Goal: Information Seeking & Learning: Learn about a topic

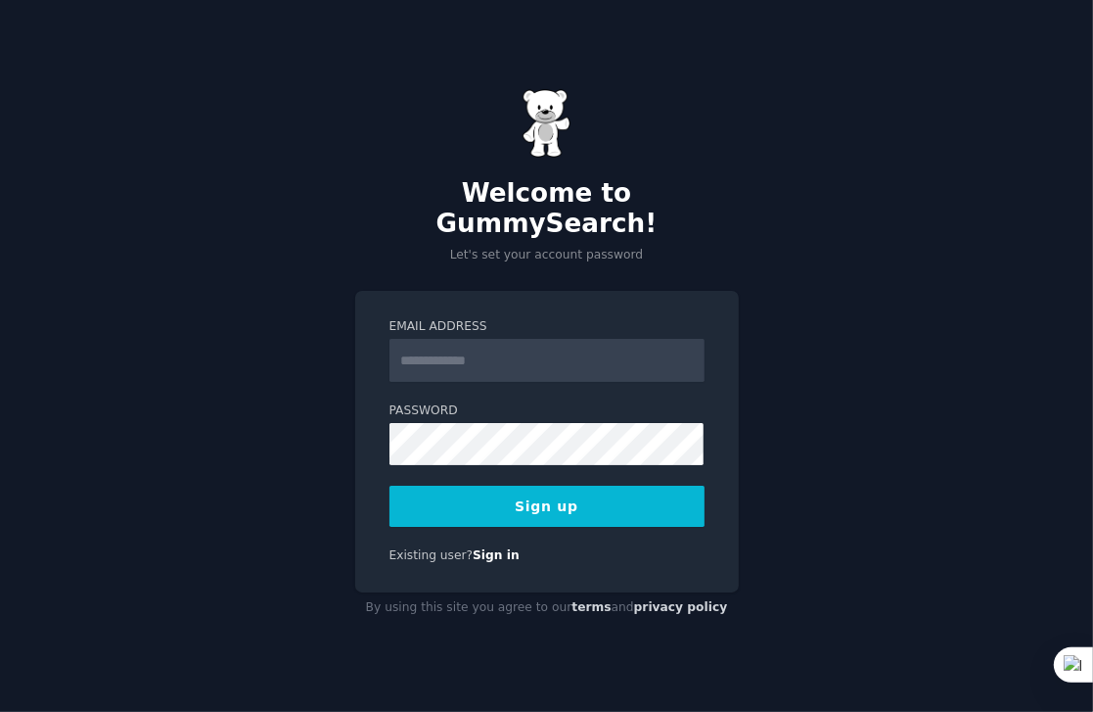
click at [500, 353] on input "Email Address" at bounding box center [547, 360] width 315 height 43
type input "**********"
click at [559, 493] on button "Sign up" at bounding box center [547, 506] width 315 height 41
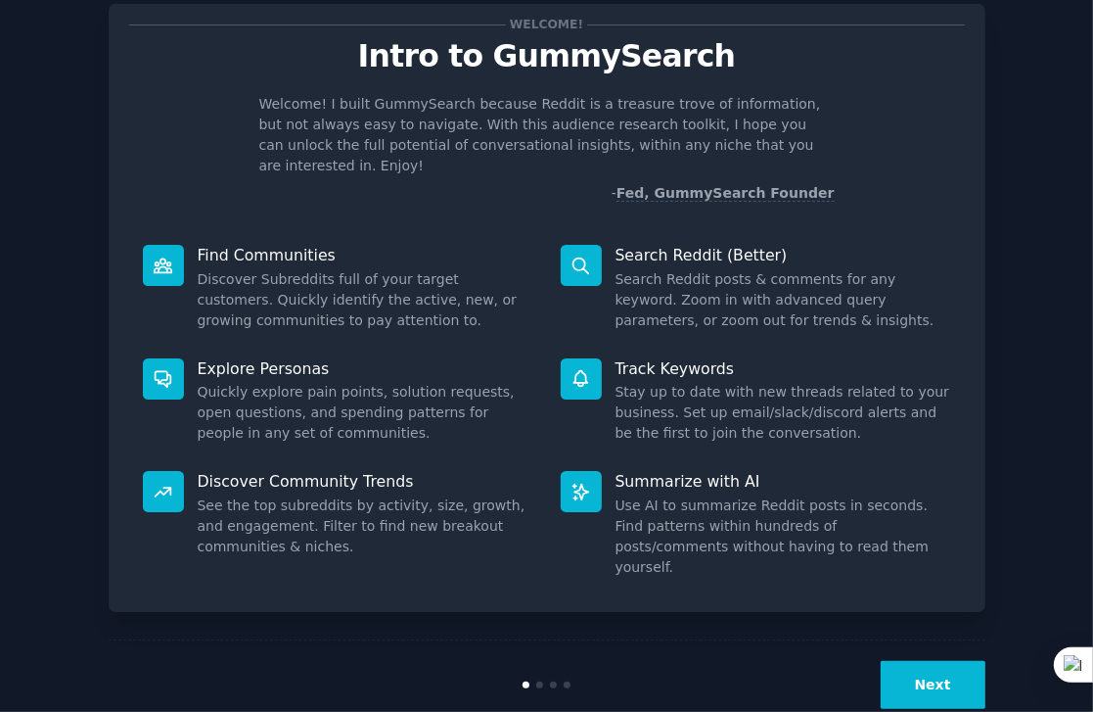
scroll to position [53, 0]
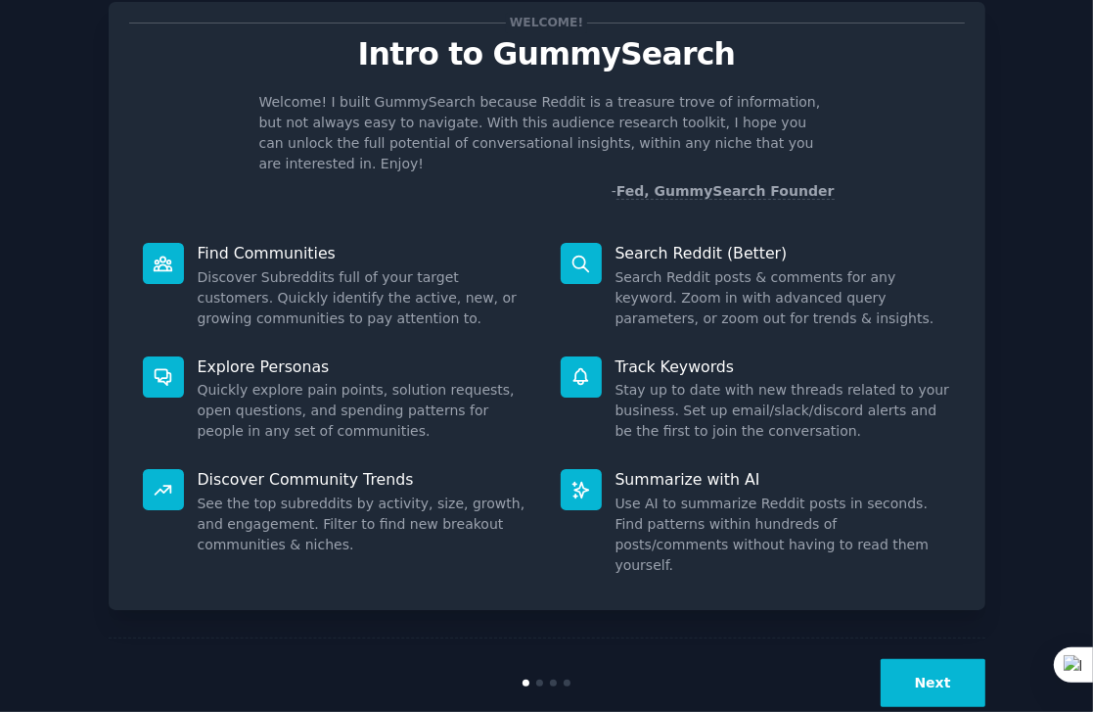
click at [921, 659] on button "Next" at bounding box center [933, 683] width 105 height 48
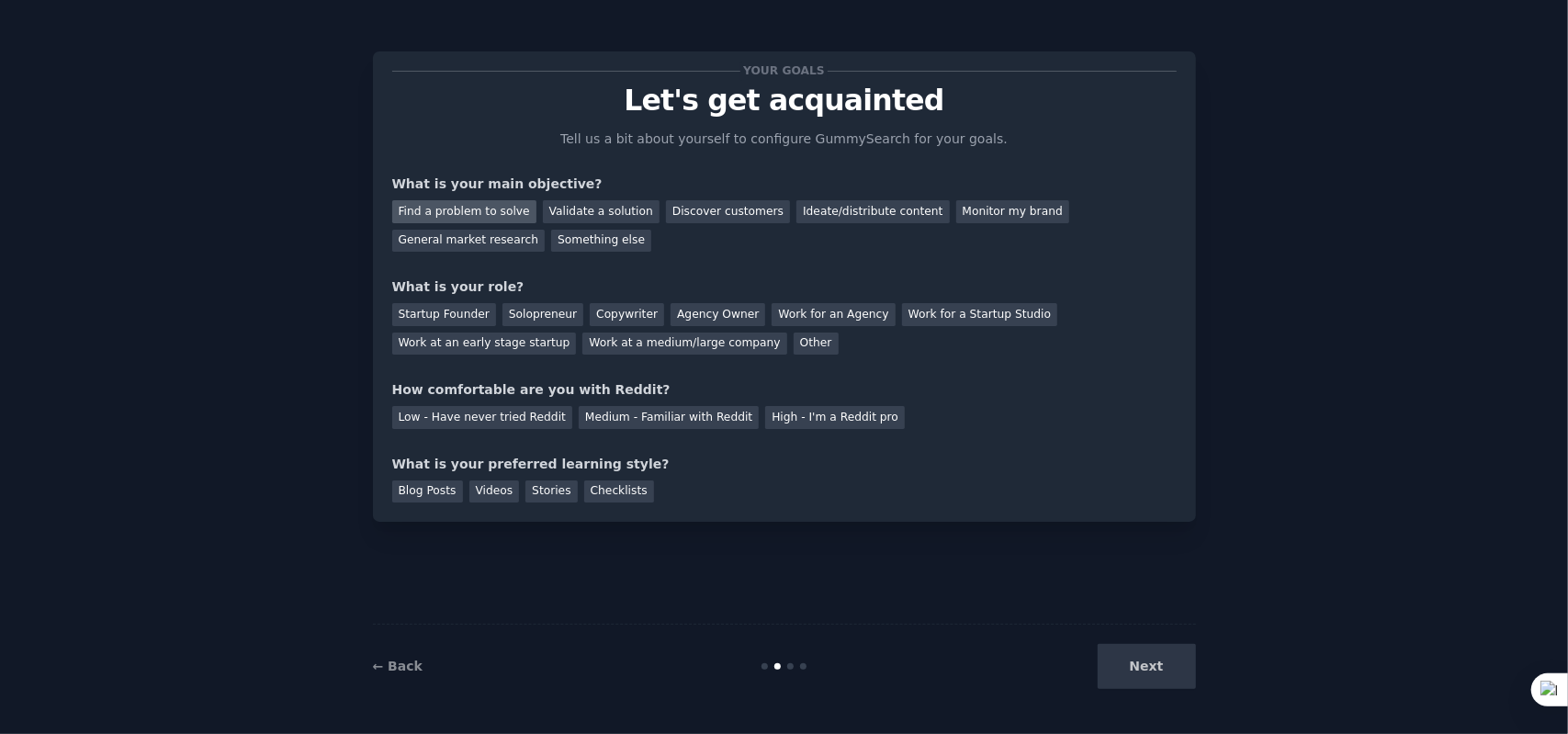
click at [474, 208] on div "Find a problem to solve" at bounding box center [464, 211] width 145 height 23
click at [544, 321] on div "Solopreneur" at bounding box center [542, 314] width 81 height 23
click at [630, 420] on div "Medium - Familiar with Reddit" at bounding box center [669, 418] width 180 height 23
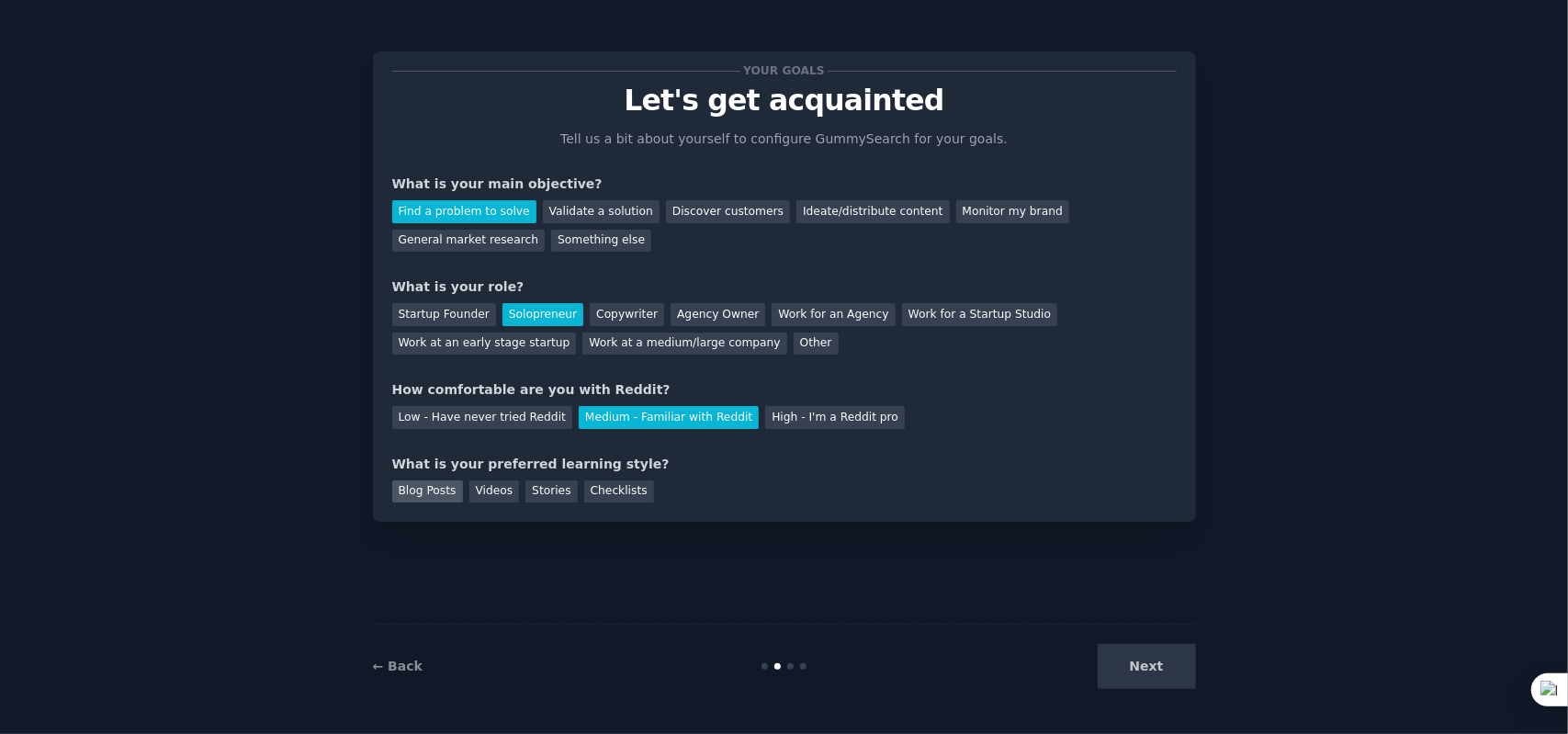
click at [433, 498] on div "Blog Posts" at bounding box center [427, 492] width 70 height 23
click at [484, 492] on div "Videos" at bounding box center [495, 492] width 51 height 23
click at [547, 499] on div "Stories" at bounding box center [551, 492] width 52 height 23
click at [412, 495] on div "Blog Posts" at bounding box center [427, 492] width 70 height 23
click at [1025, 667] on button "Next" at bounding box center [1147, 666] width 99 height 45
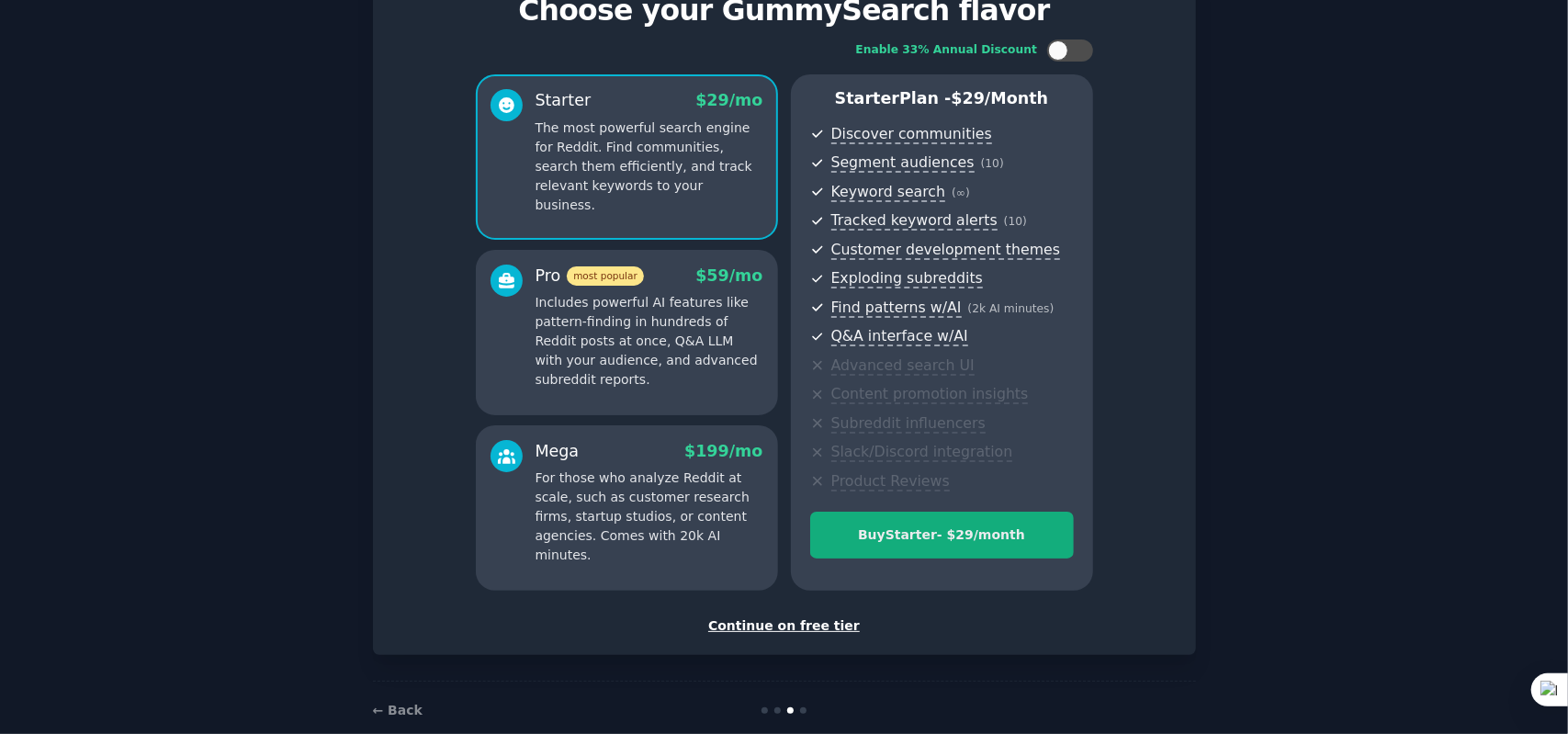
scroll to position [92, 0]
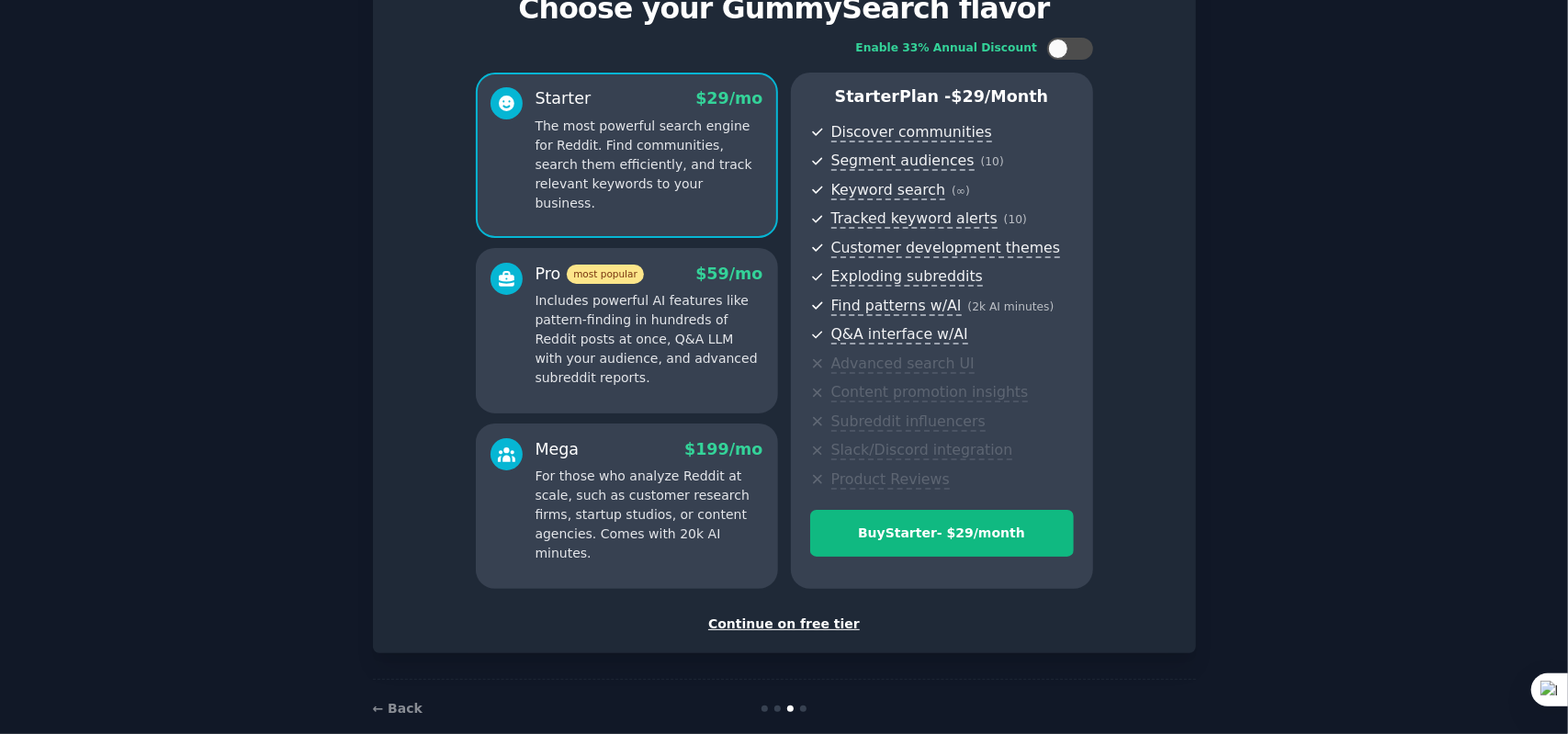
click at [801, 628] on div "Continue on free tier" at bounding box center [784, 624] width 784 height 20
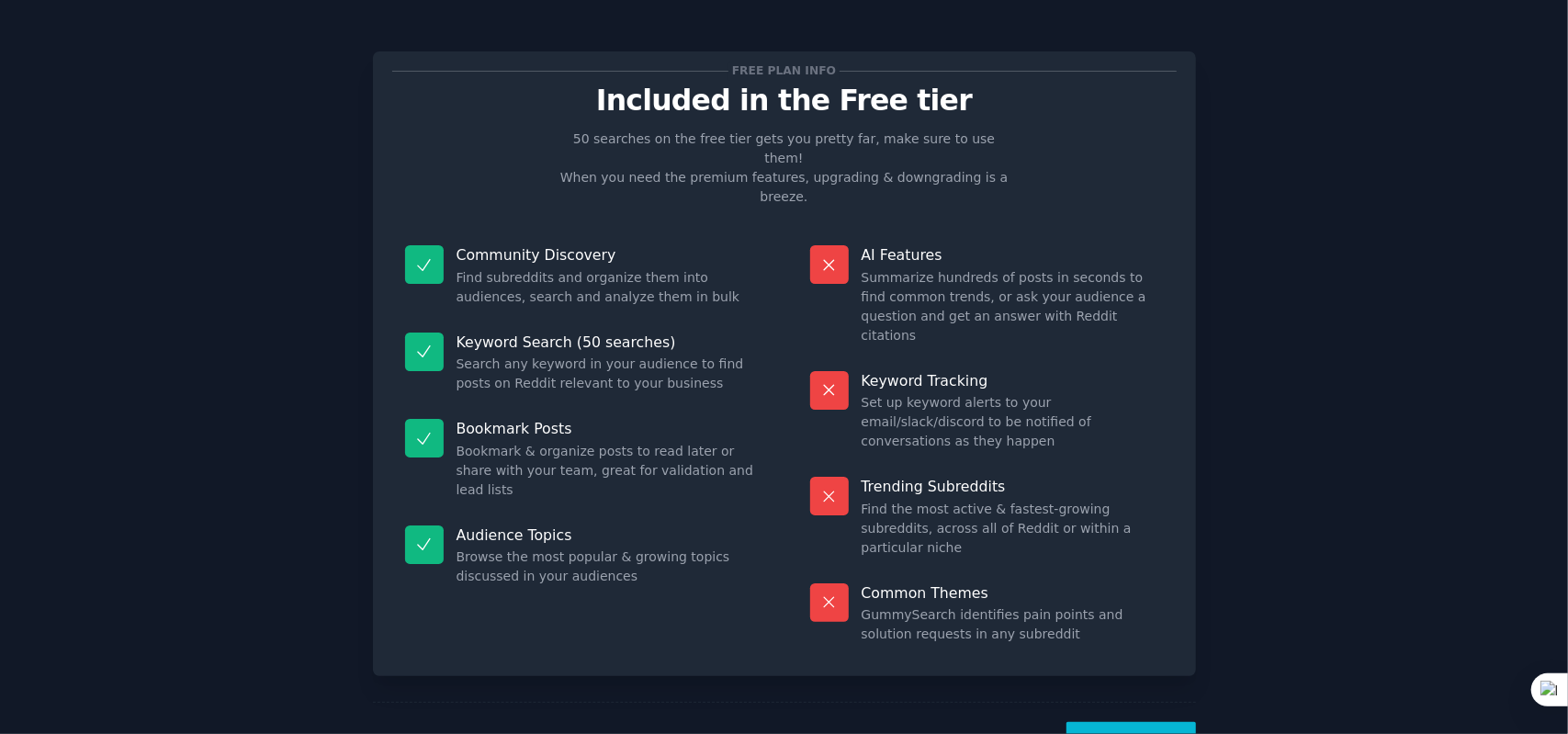
click at [1025, 667] on button "Let's Go!" at bounding box center [1131, 744] width 129 height 45
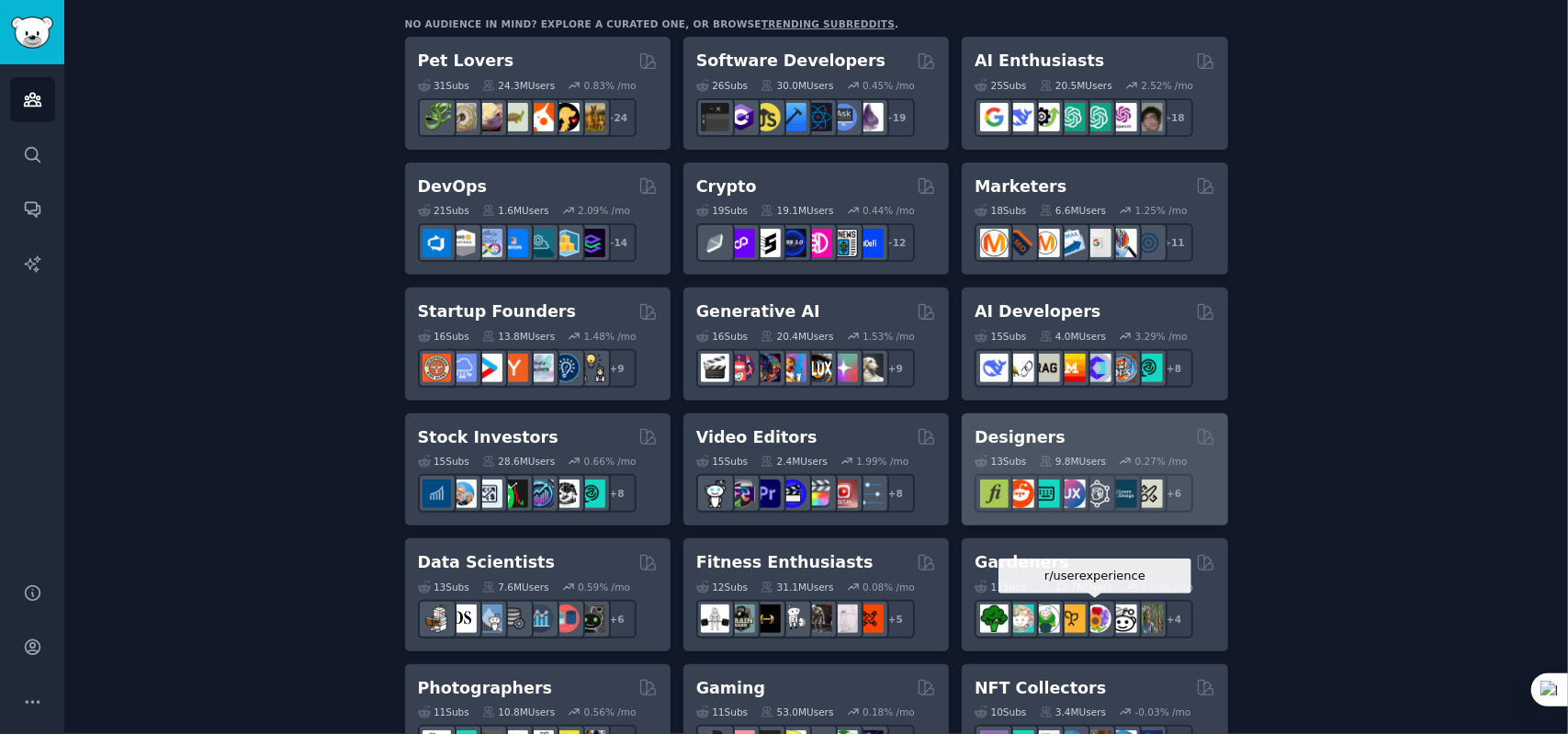
scroll to position [368, 0]
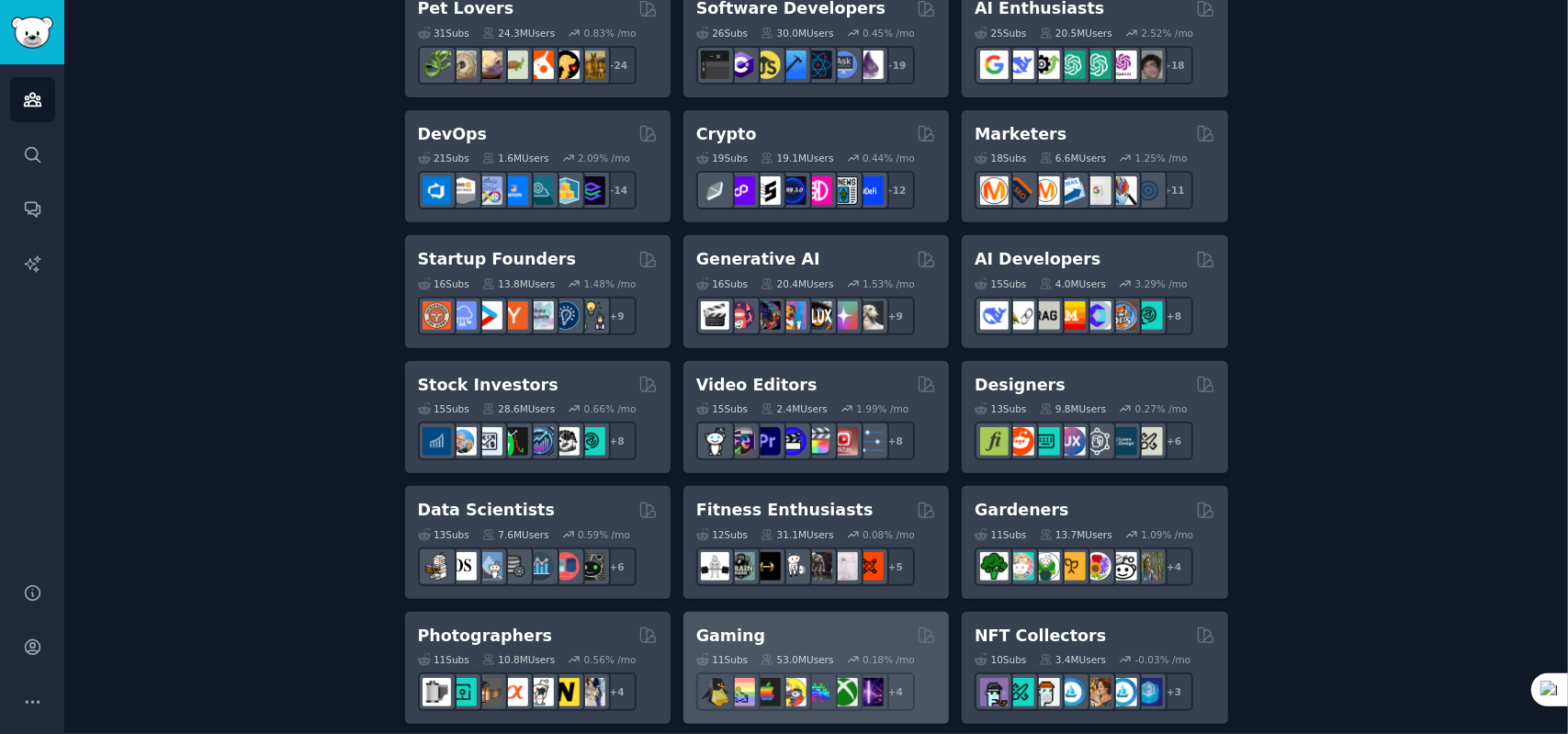
click at [830, 625] on div "Gaming Curated by GummySearch" at bounding box center [815, 636] width 239 height 23
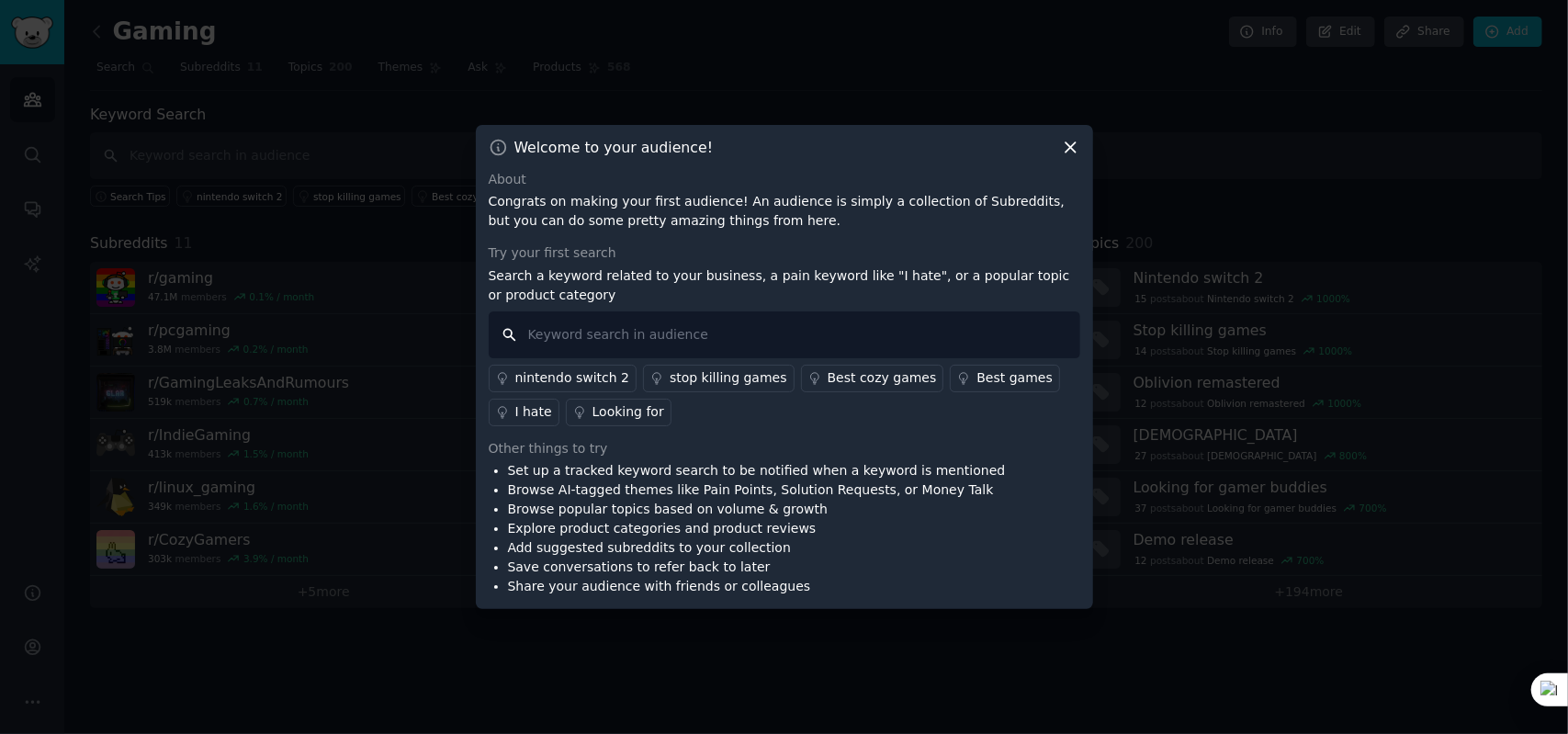
click at [531, 339] on input "text" at bounding box center [784, 335] width 591 height 47
click at [671, 339] on input "text" at bounding box center [784, 335] width 591 height 47
click at [549, 325] on input "text" at bounding box center [784, 335] width 591 height 47
paste input "world puzzle"
click at [544, 337] on input "world puzzle" at bounding box center [784, 335] width 591 height 47
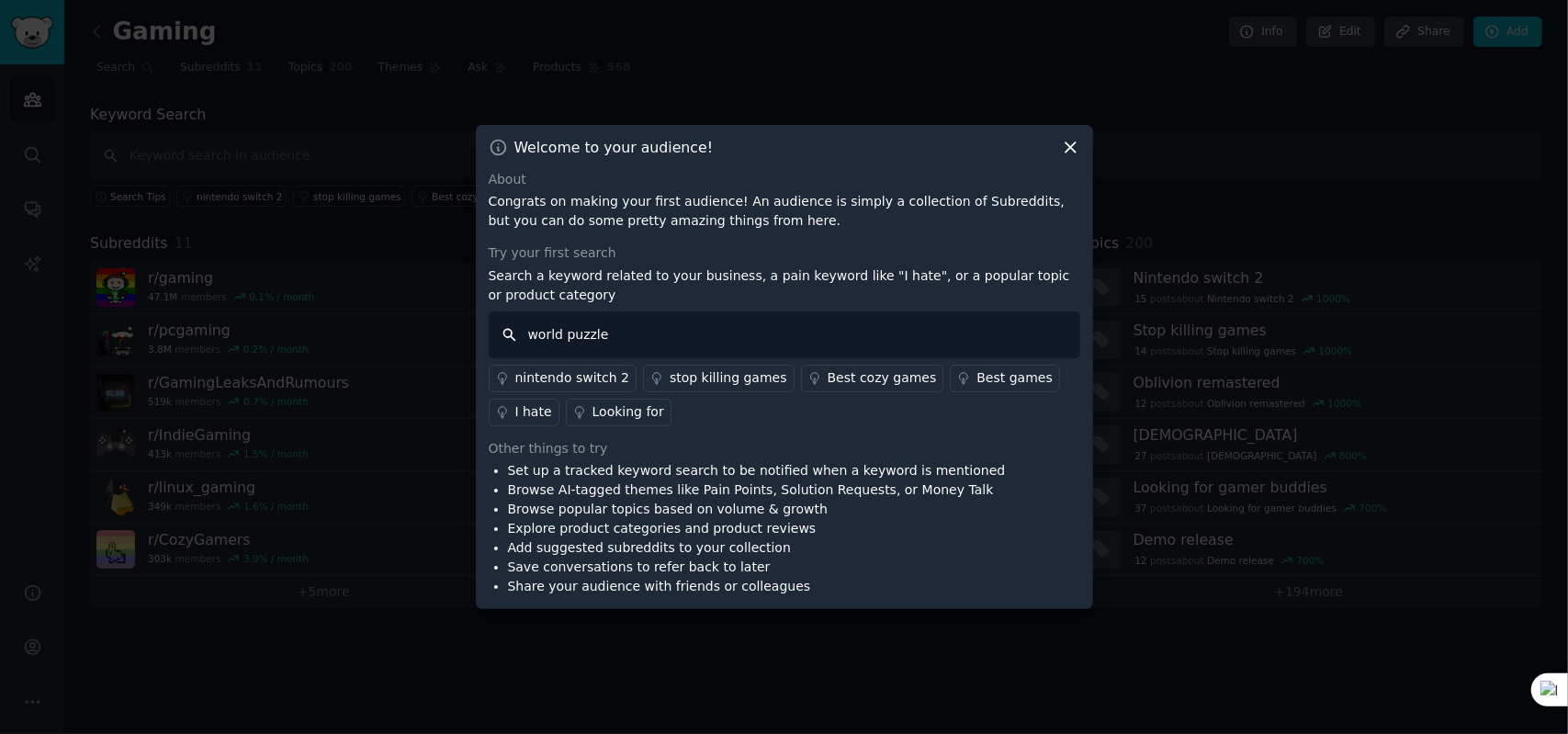
click at [551, 339] on input "world puzzle" at bounding box center [784, 335] width 591 height 47
type input "word puzzle"
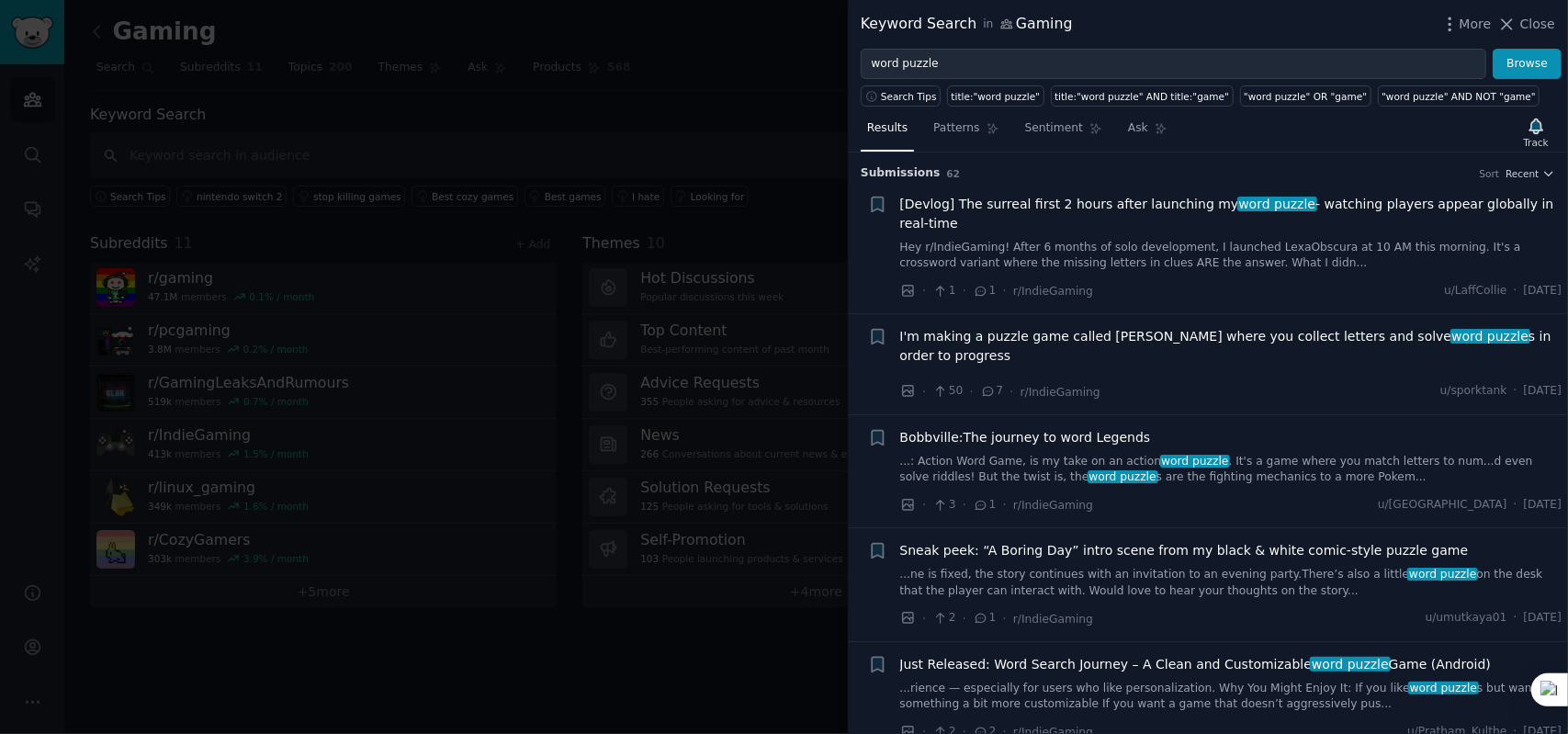
click at [1025, 239] on link "Hey r/IndieGaming! After 6 months of solo development, I launched LexaObscura a…" at bounding box center [1231, 255] width 662 height 32
click at [1025, 542] on span "Sneak peek: “A Boring Day” intro scene from my black & white comic-style puzzle…" at bounding box center [1184, 551] width 569 height 20
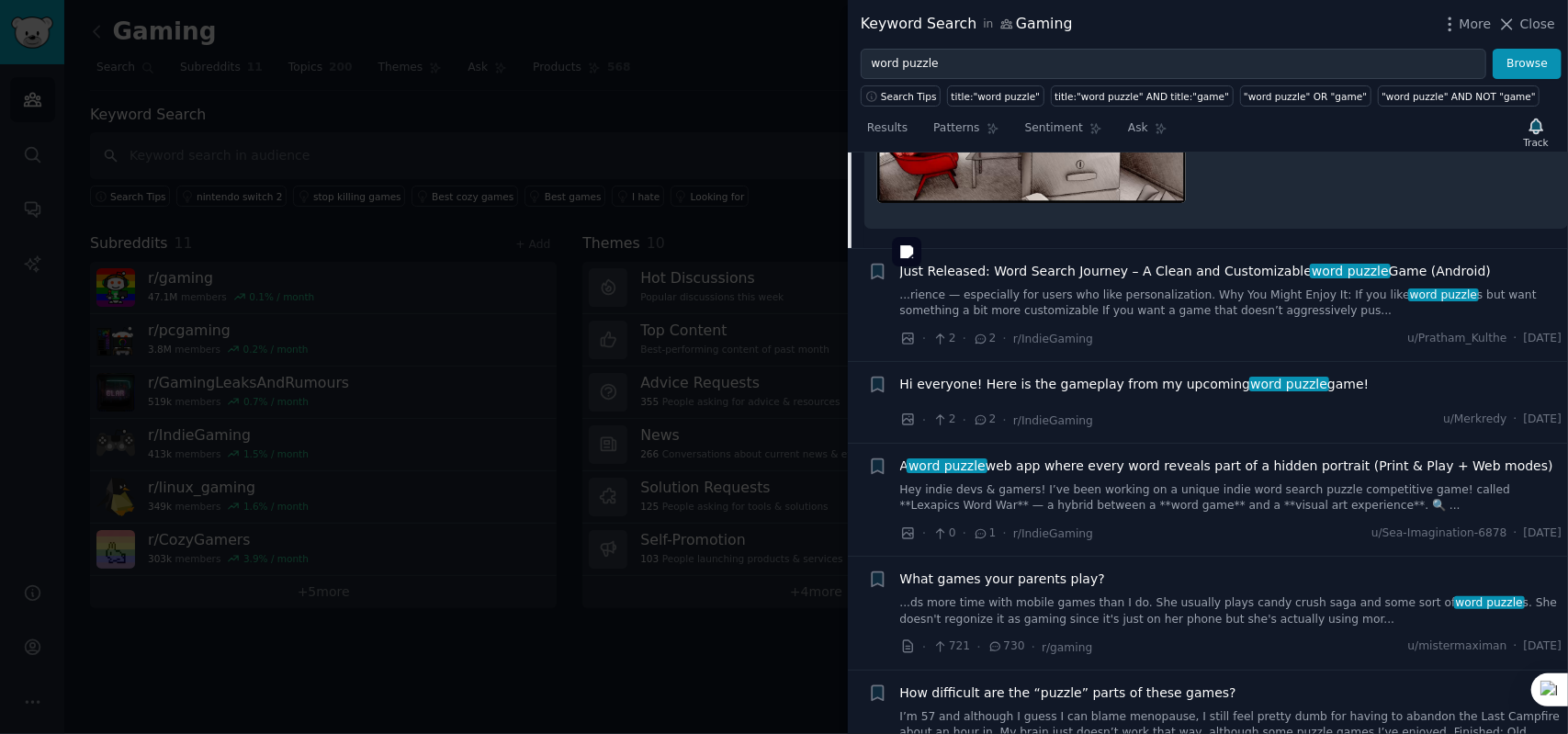
scroll to position [980, 0]
click at [1025, 456] on span "A word puzzle web app where every word reveals part of a hidden portrait (Print…" at bounding box center [1226, 466] width 653 height 20
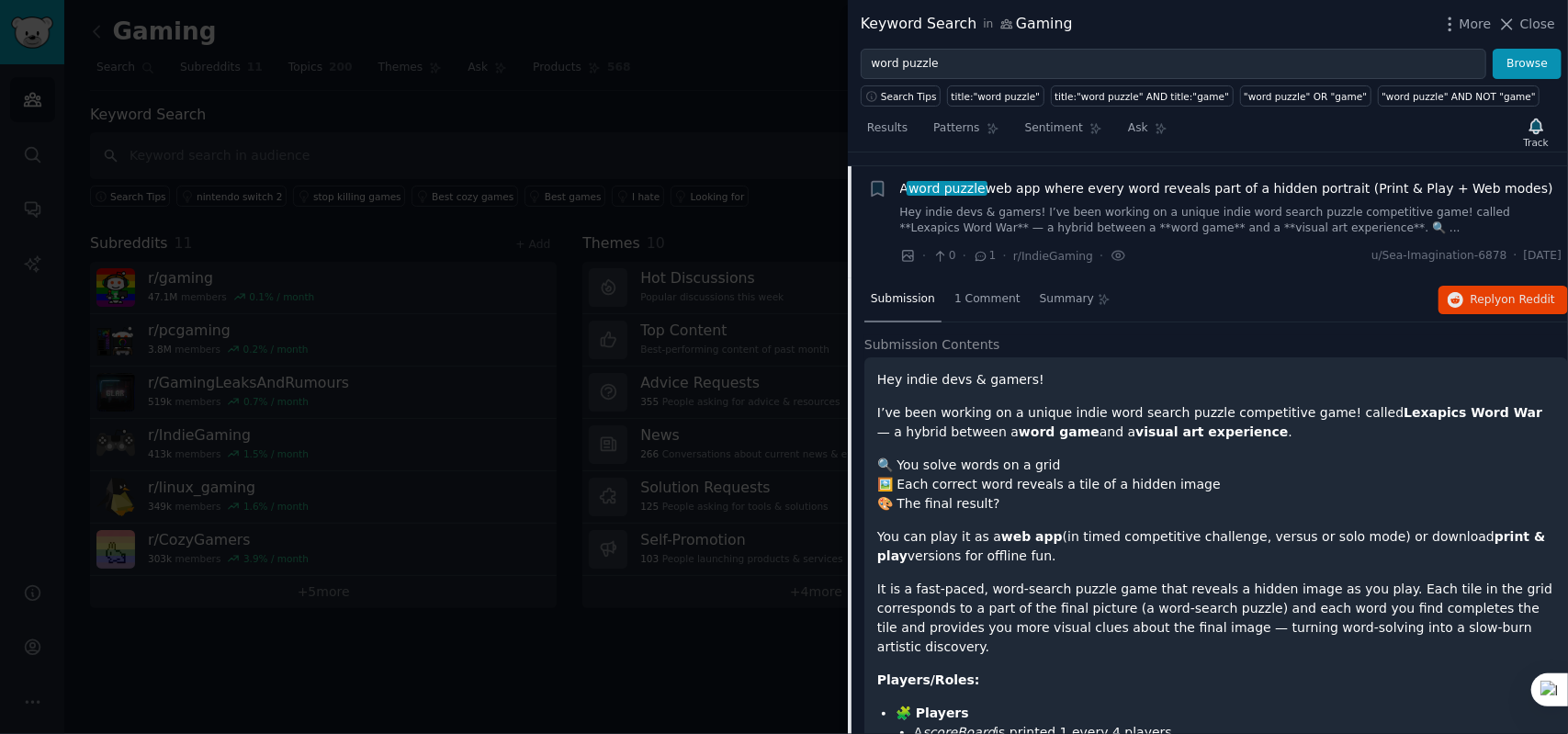
scroll to position [643, 0]
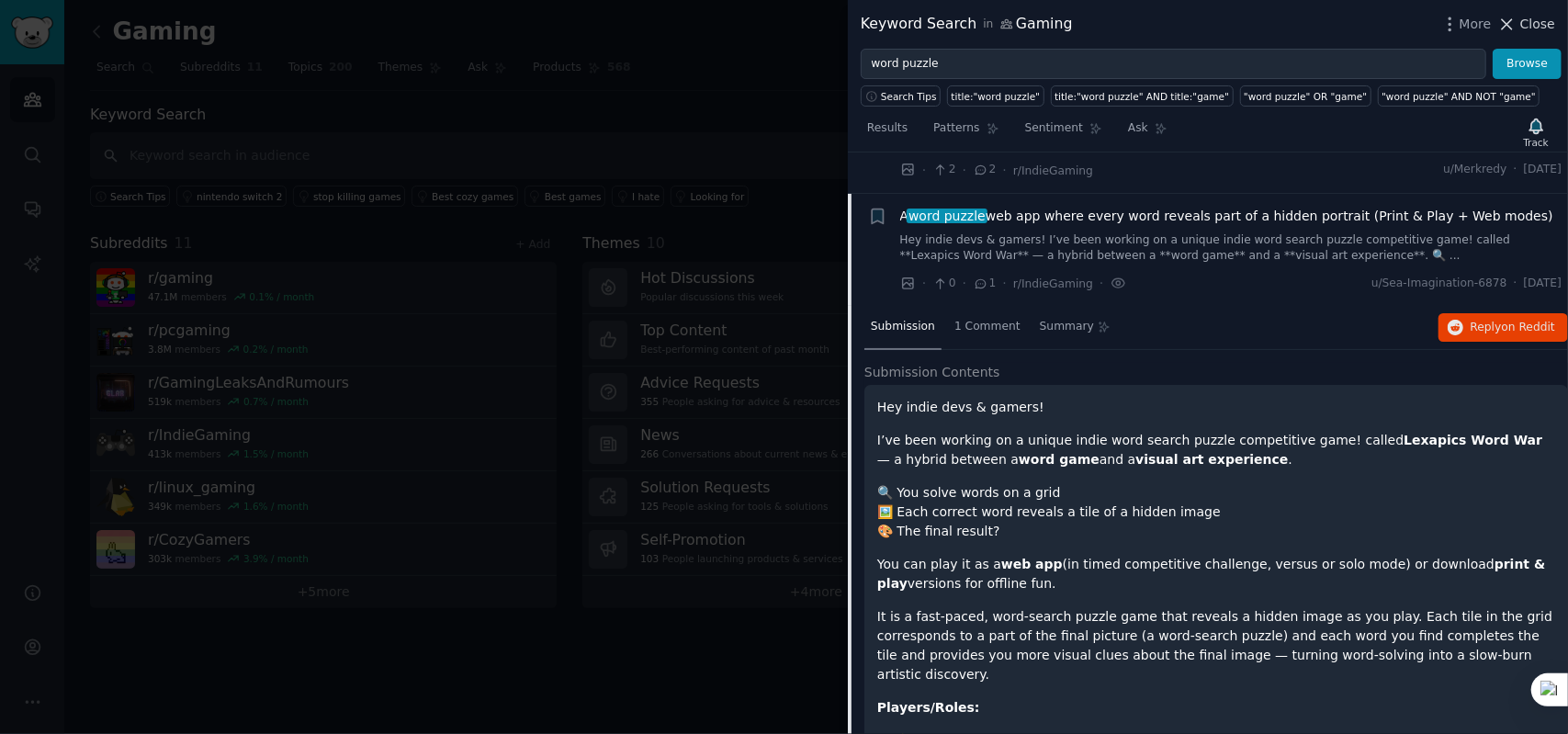
click at [1025, 26] on span "Close" at bounding box center [1537, 24] width 35 height 20
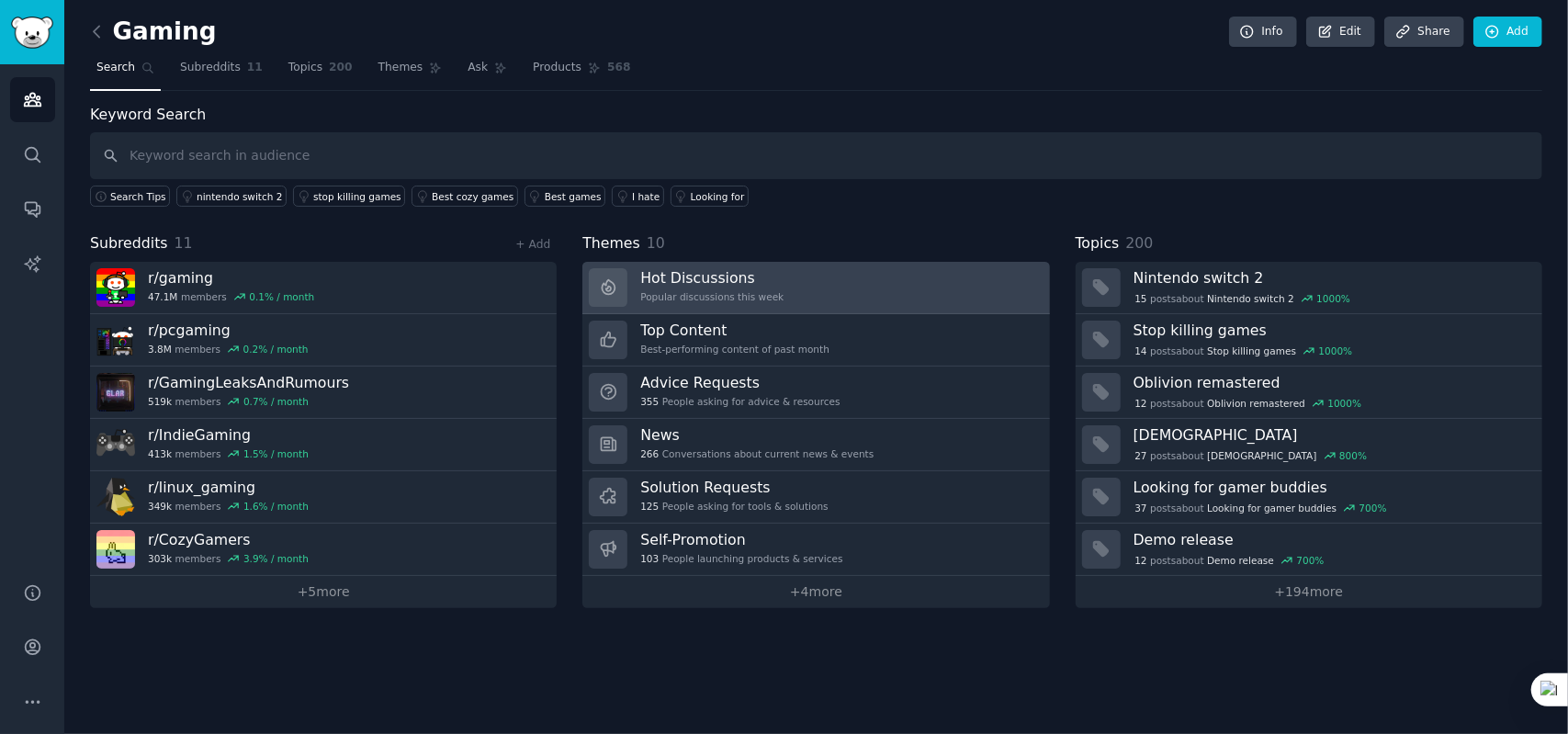
click at [775, 289] on link "Hot Discussions Popular discussions this week" at bounding box center [815, 288] width 466 height 53
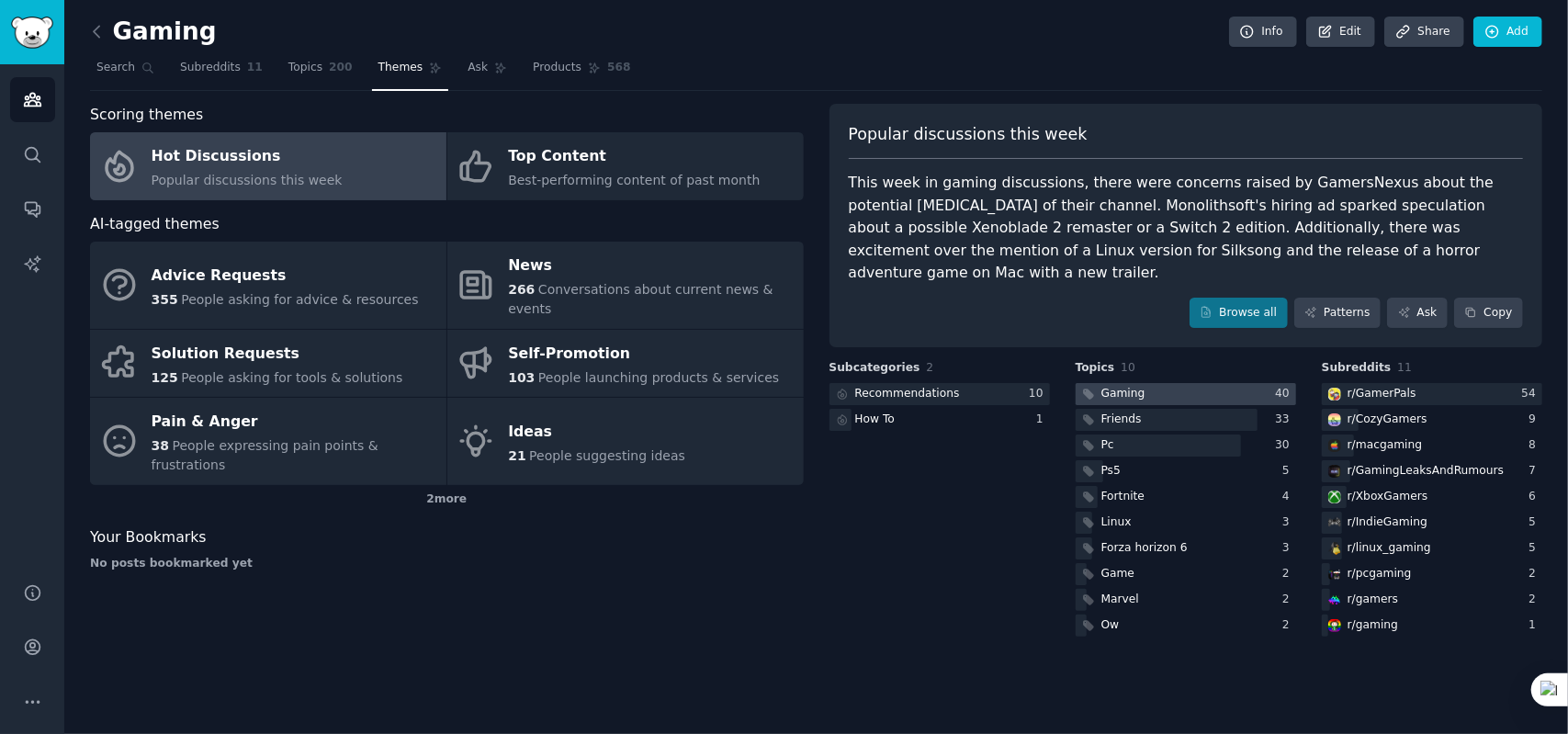
click at [1025, 386] on div "Gaming" at bounding box center [1123, 394] width 44 height 17
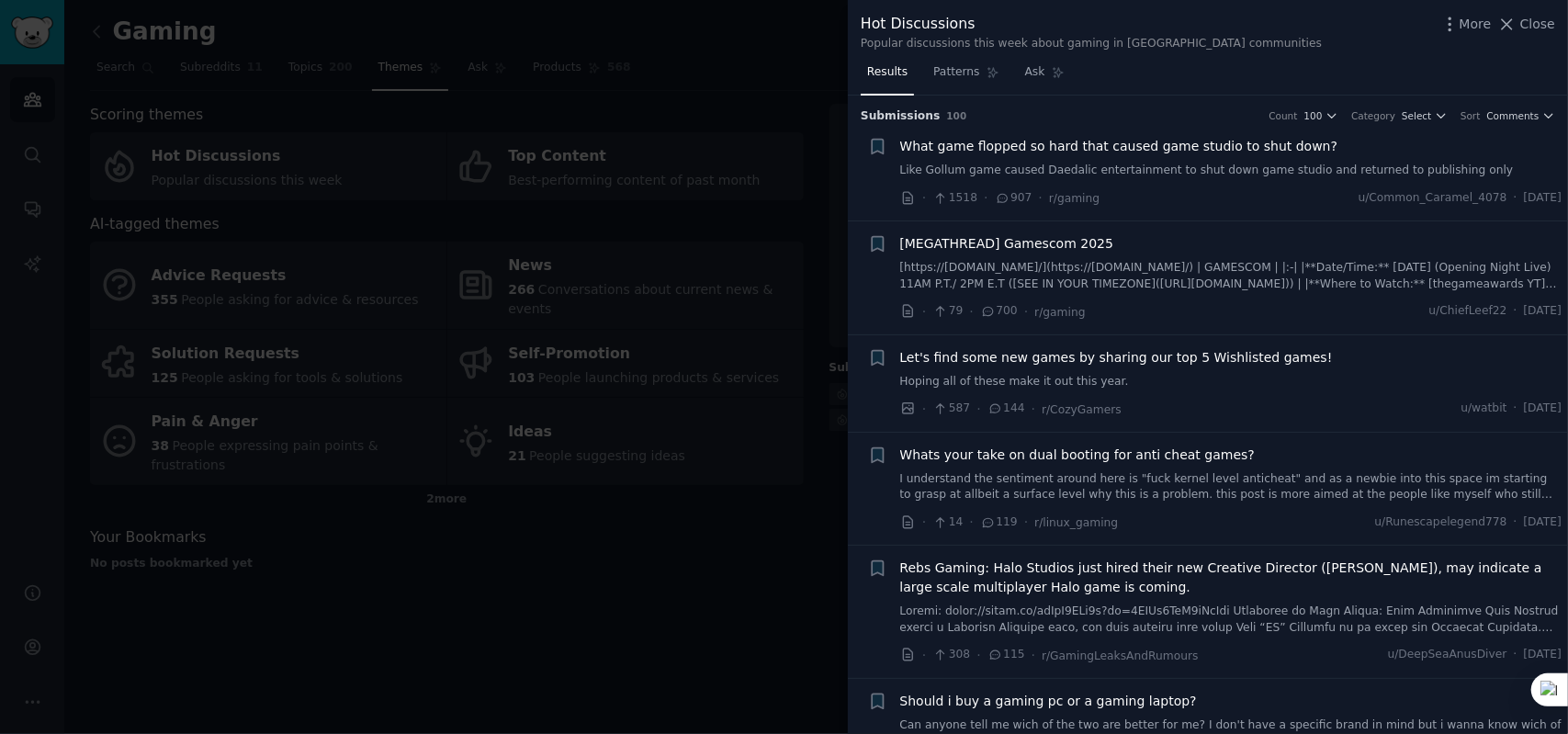
click at [1025, 456] on span "Whats your take on dual booting for anti cheat games?" at bounding box center [1077, 455] width 356 height 20
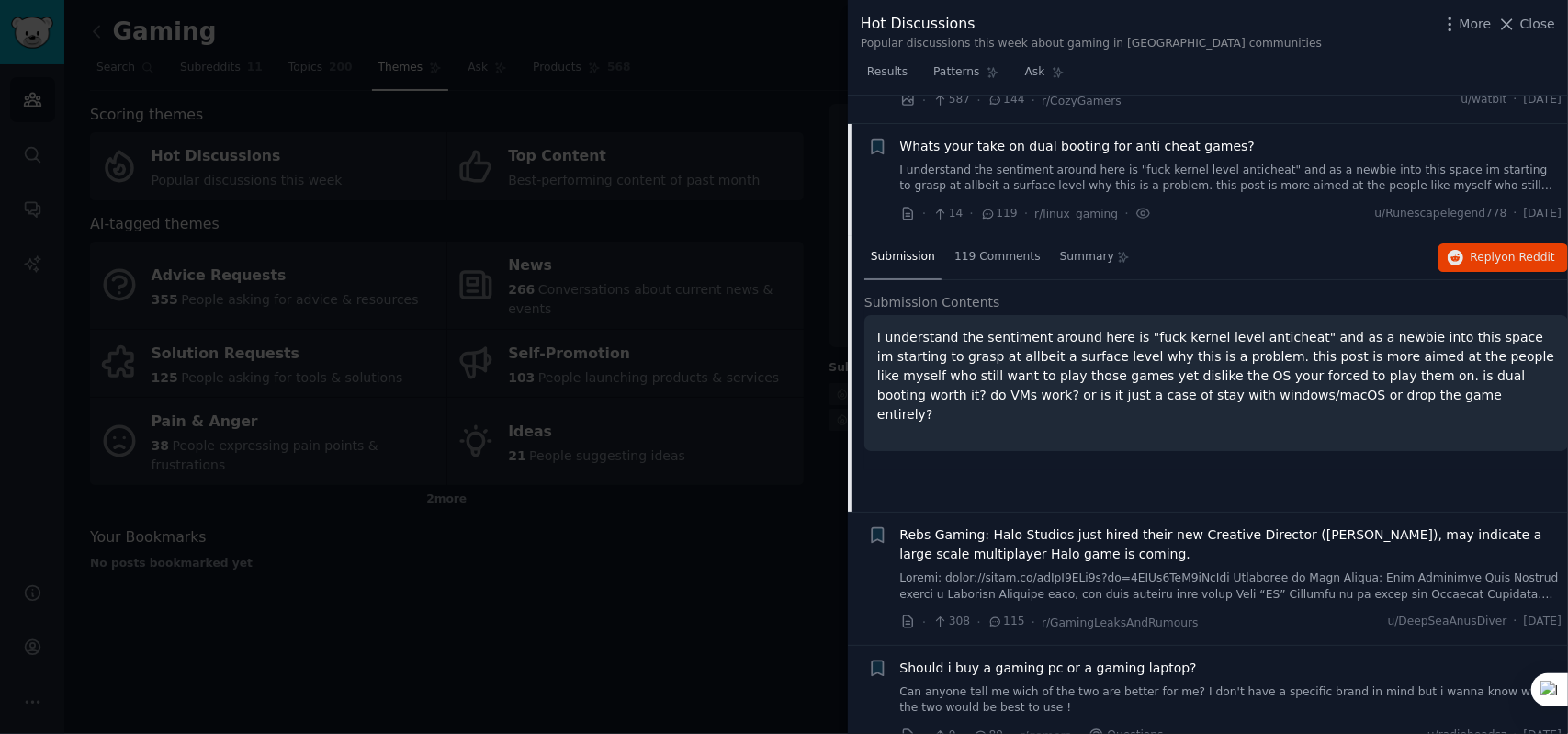
scroll to position [336, 0]
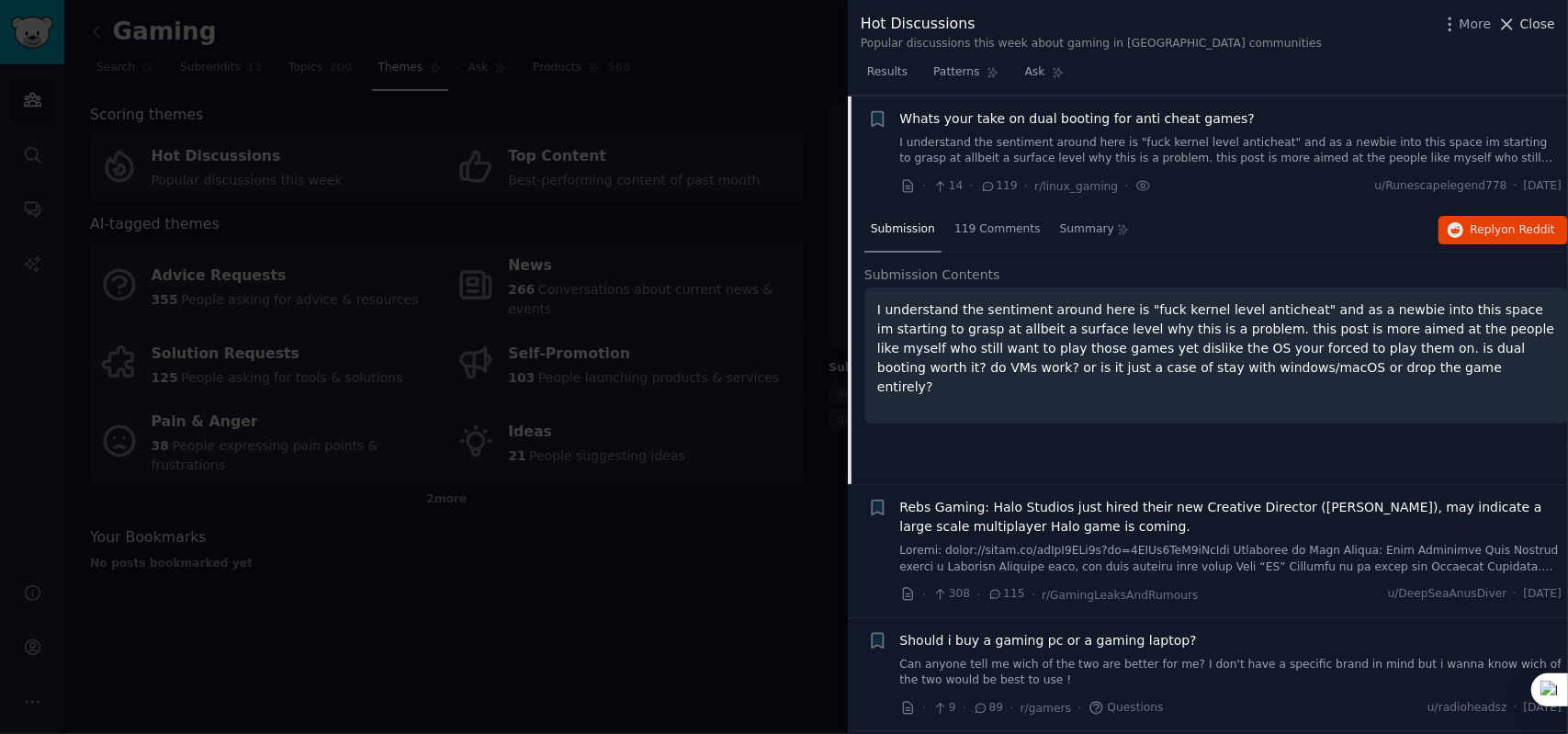
click at [1025, 30] on span "Close" at bounding box center [1537, 24] width 35 height 20
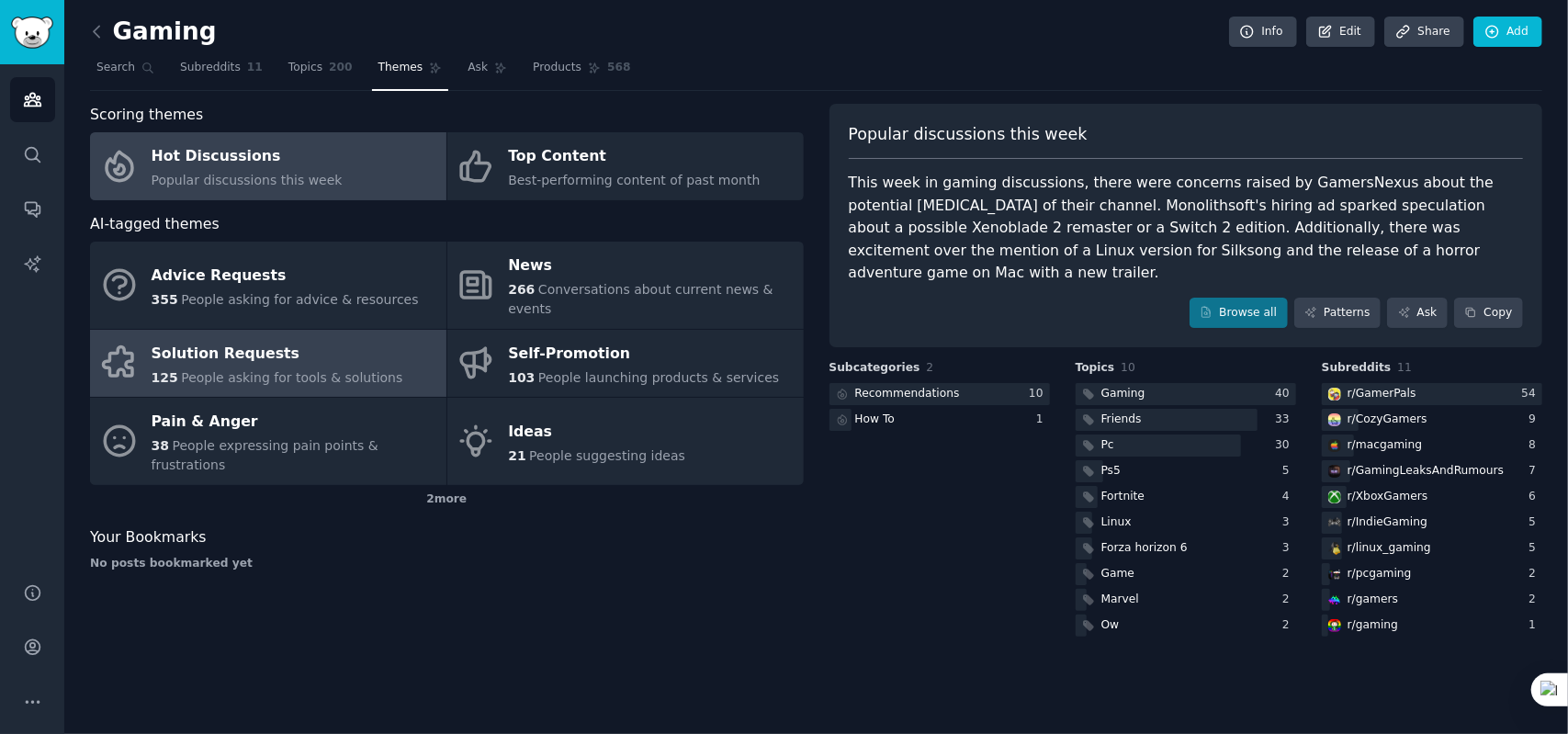
click at [285, 371] on span "People asking for tools & solutions" at bounding box center [292, 378] width 221 height 15
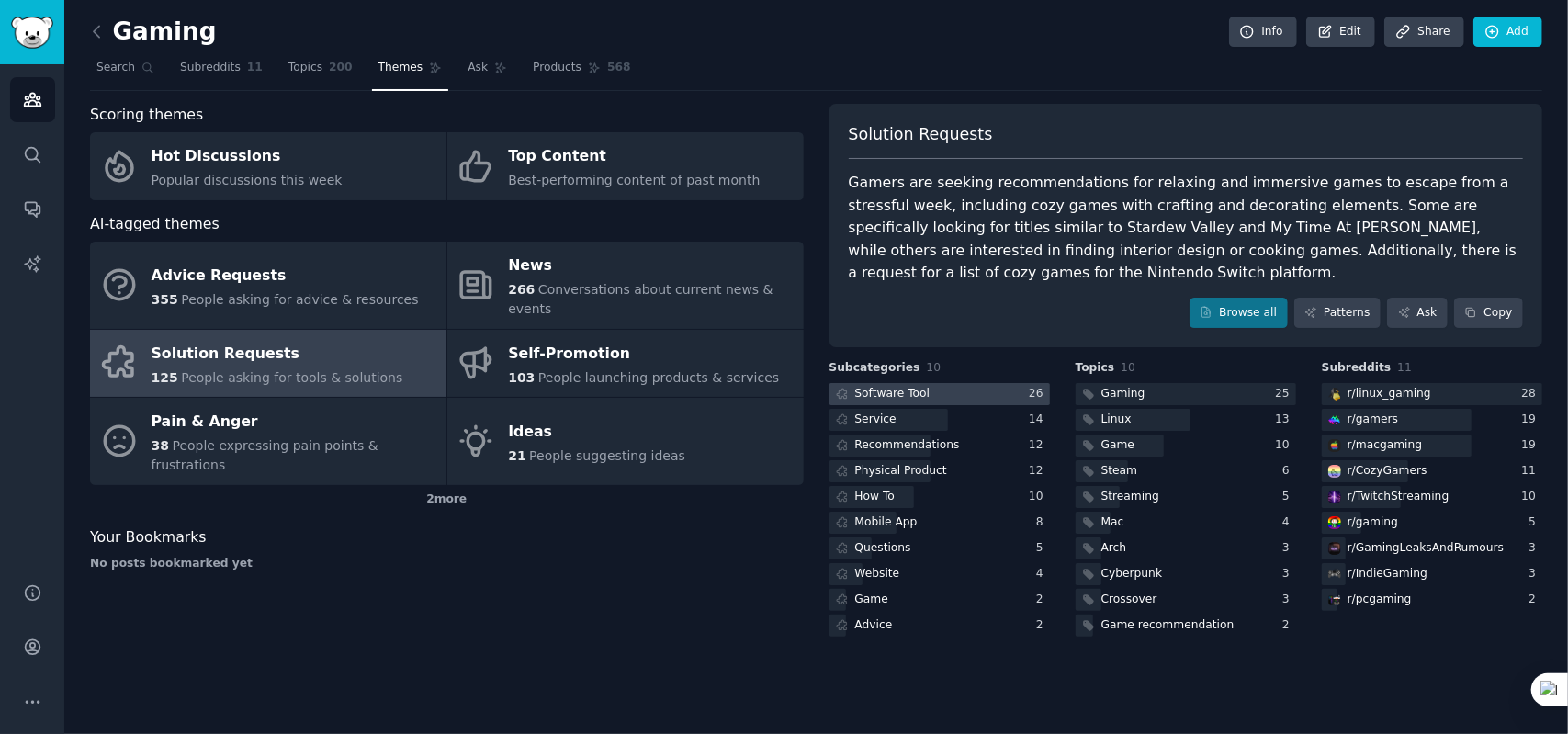
click at [871, 389] on div "Software Tool" at bounding box center [892, 394] width 75 height 17
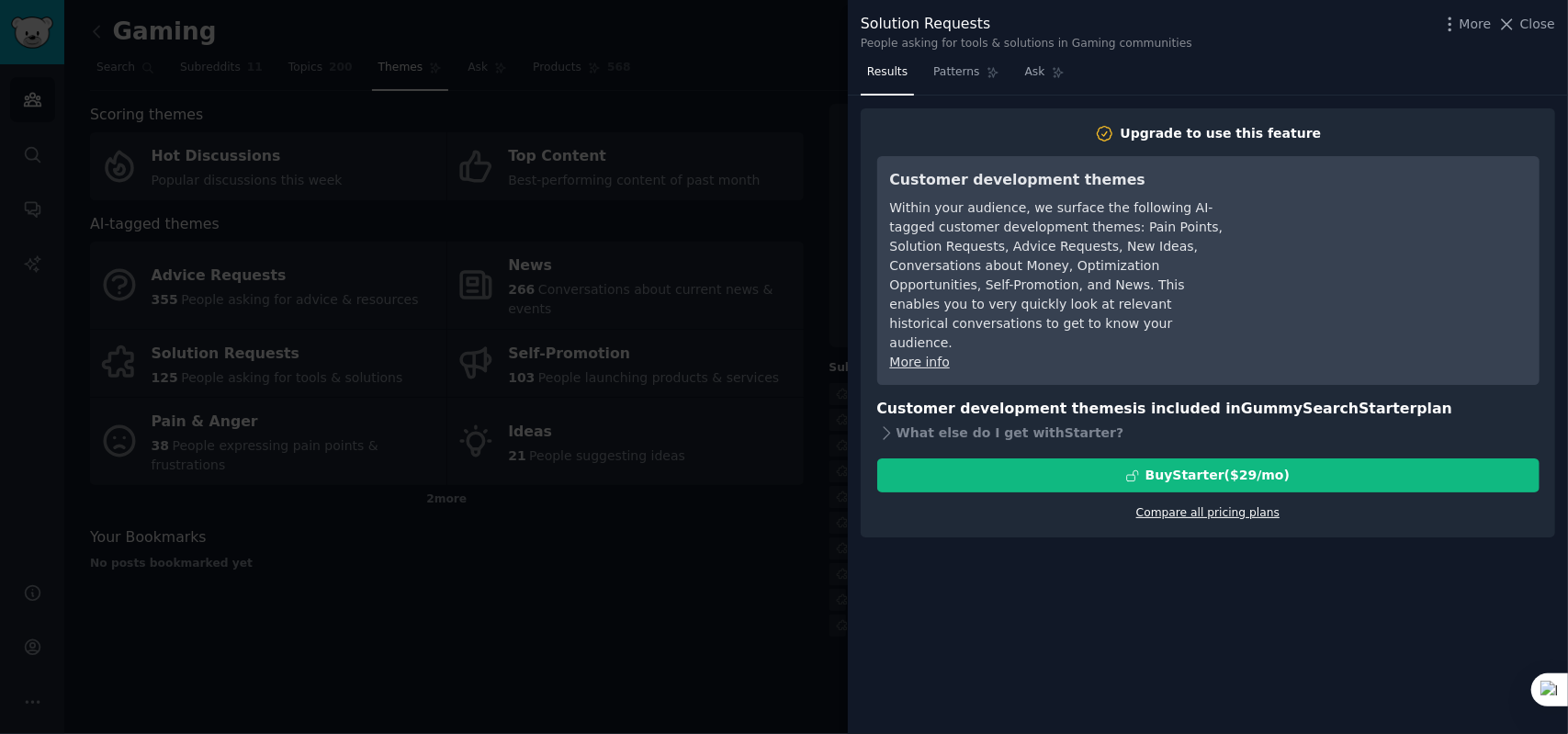
click at [1025, 506] on link "Compare all pricing plans" at bounding box center [1208, 512] width 144 height 13
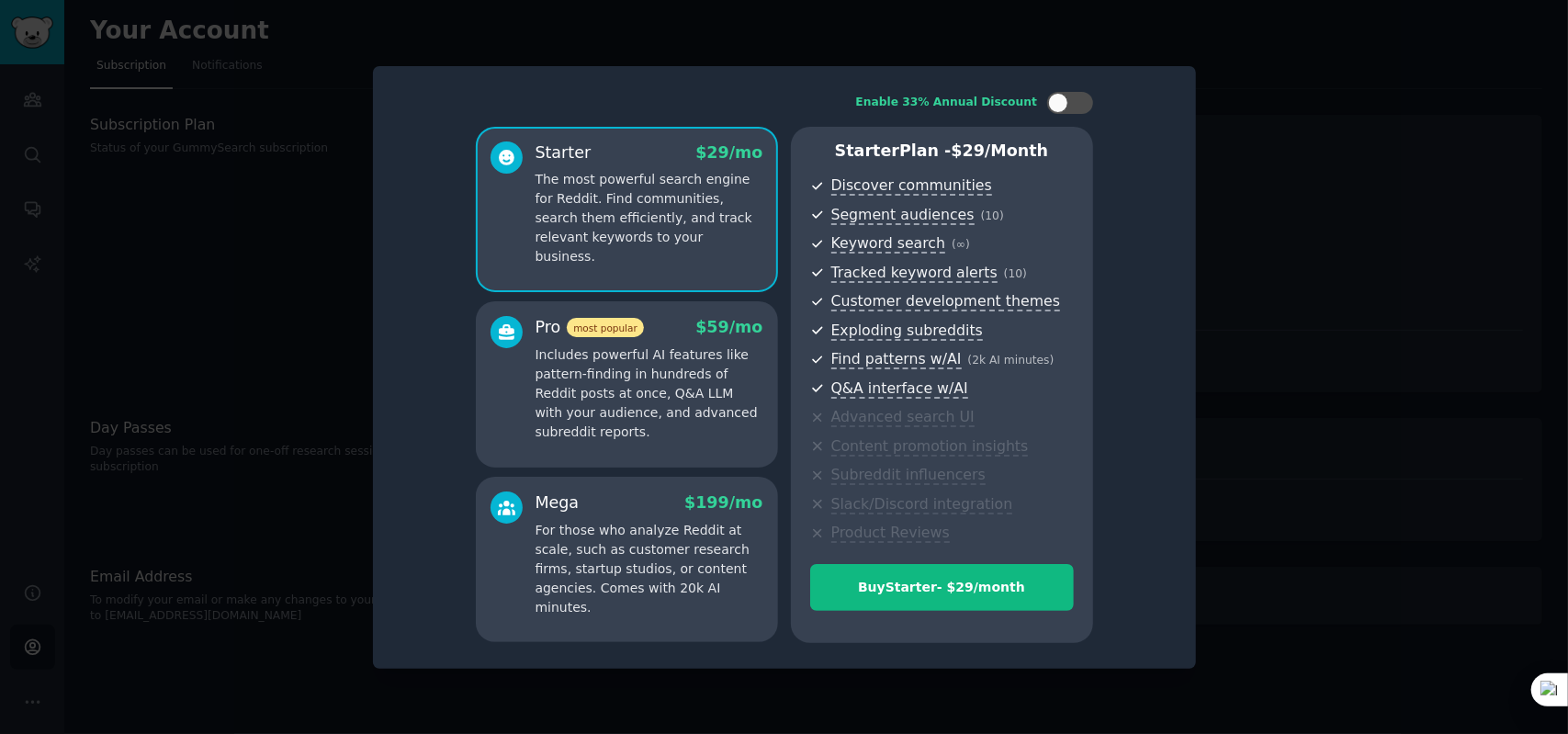
click at [1025, 256] on div at bounding box center [784, 367] width 1568 height 734
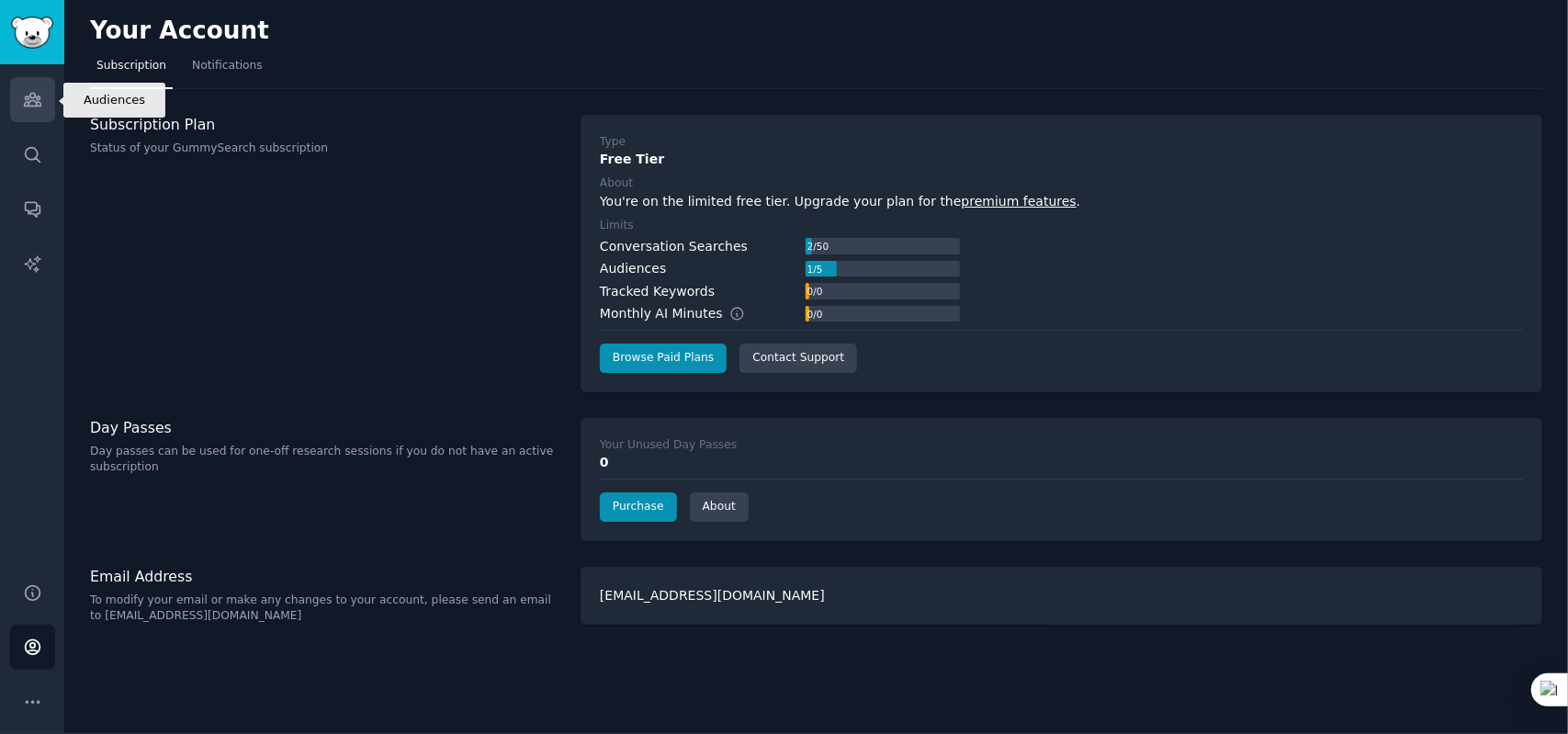
click at [23, 93] on icon "Sidebar" at bounding box center [32, 99] width 20 height 20
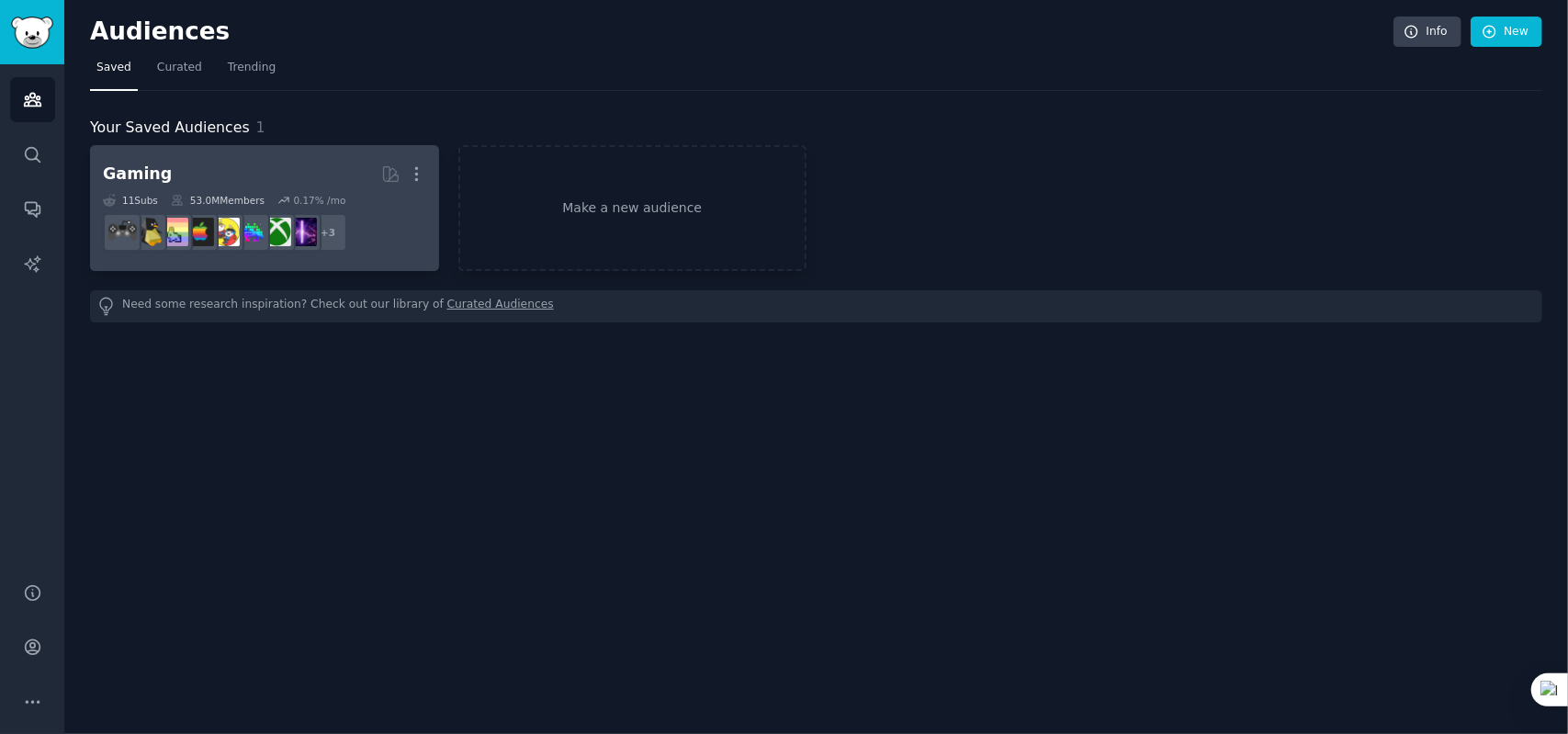
click at [402, 231] on dd "+ 3" at bounding box center [265, 232] width 324 height 52
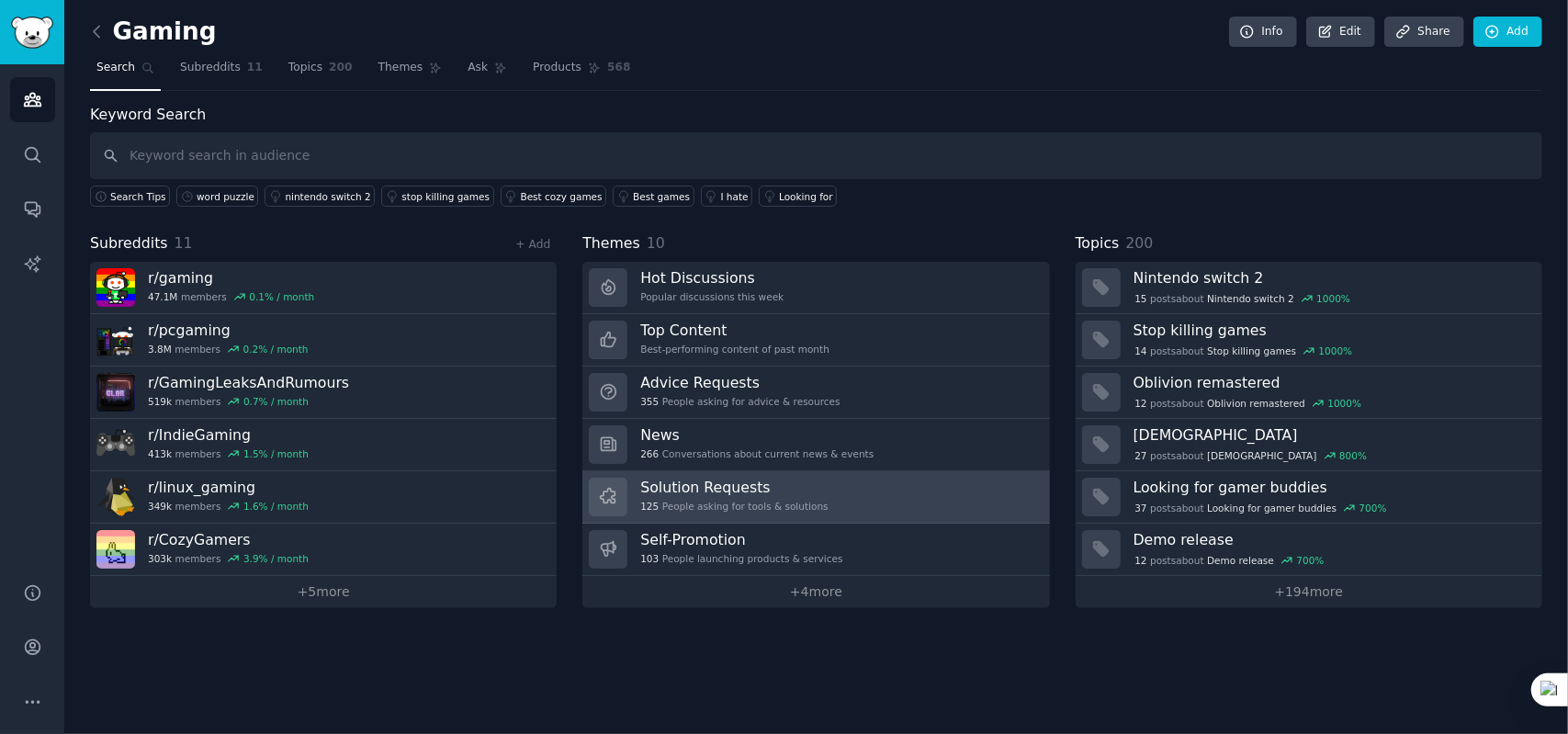
click at [733, 479] on h3 "Solution Requests" at bounding box center [734, 487] width 188 height 20
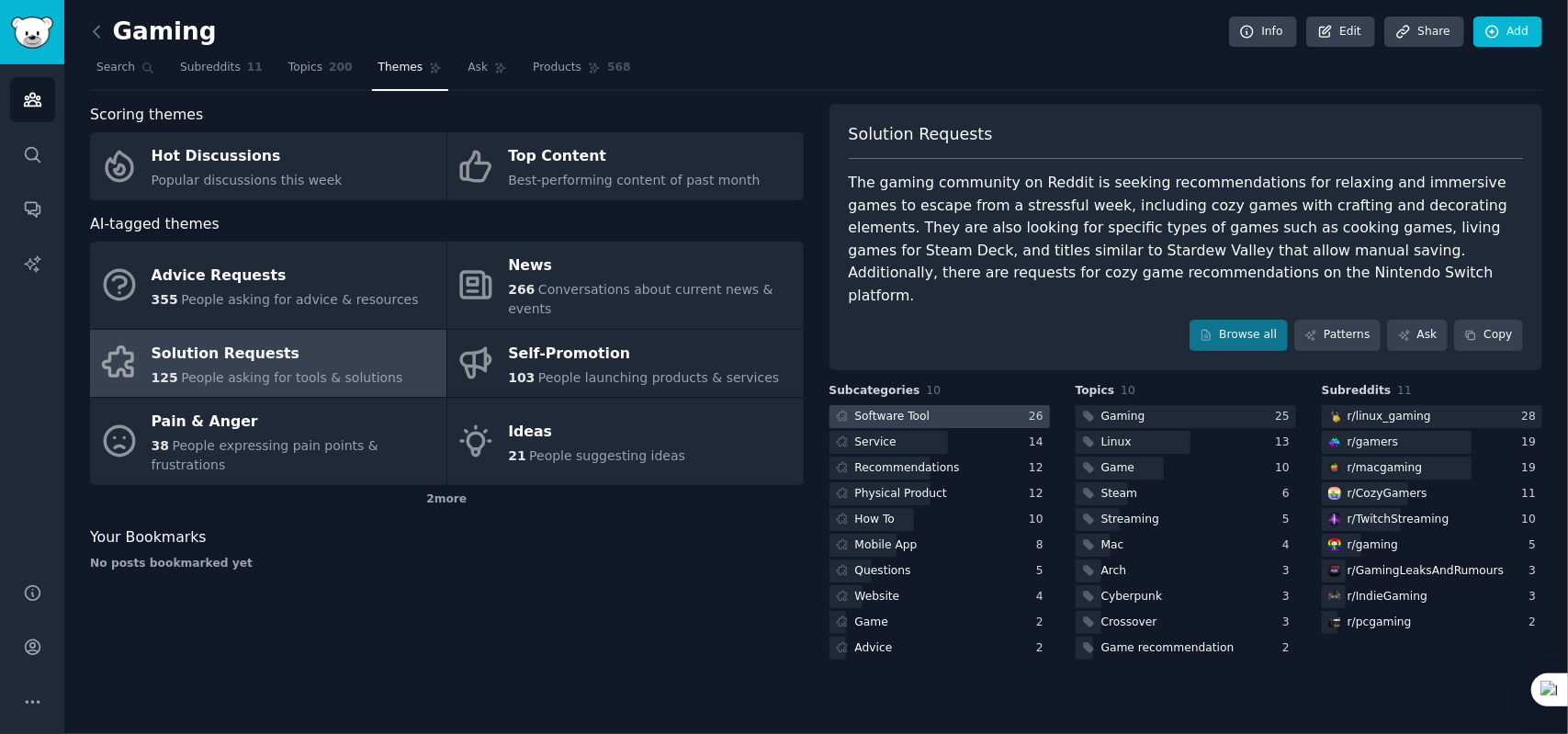
click at [884, 409] on div "Software Tool" at bounding box center [892, 418] width 75 height 17
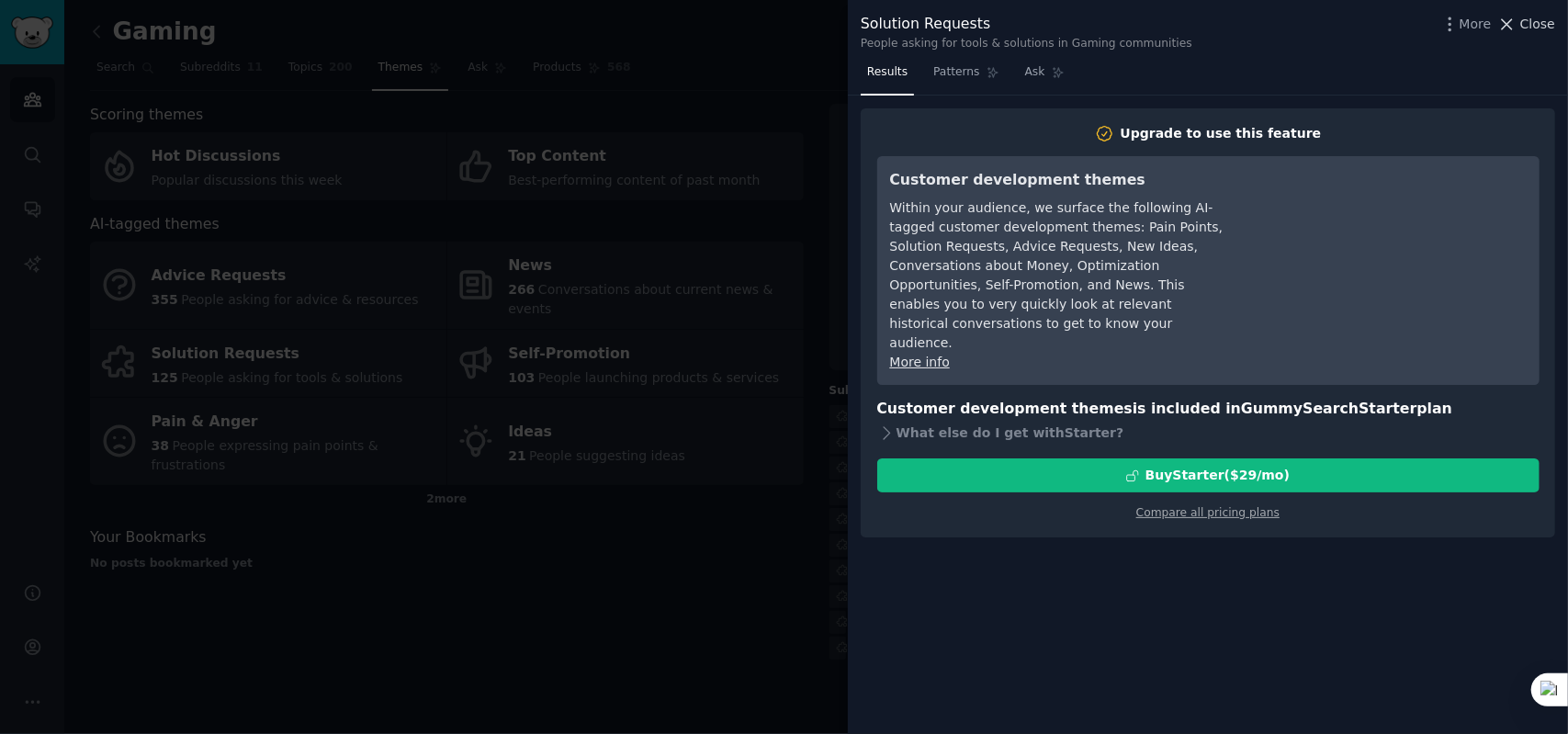
click at [1025, 28] on span "Close" at bounding box center [1537, 24] width 35 height 20
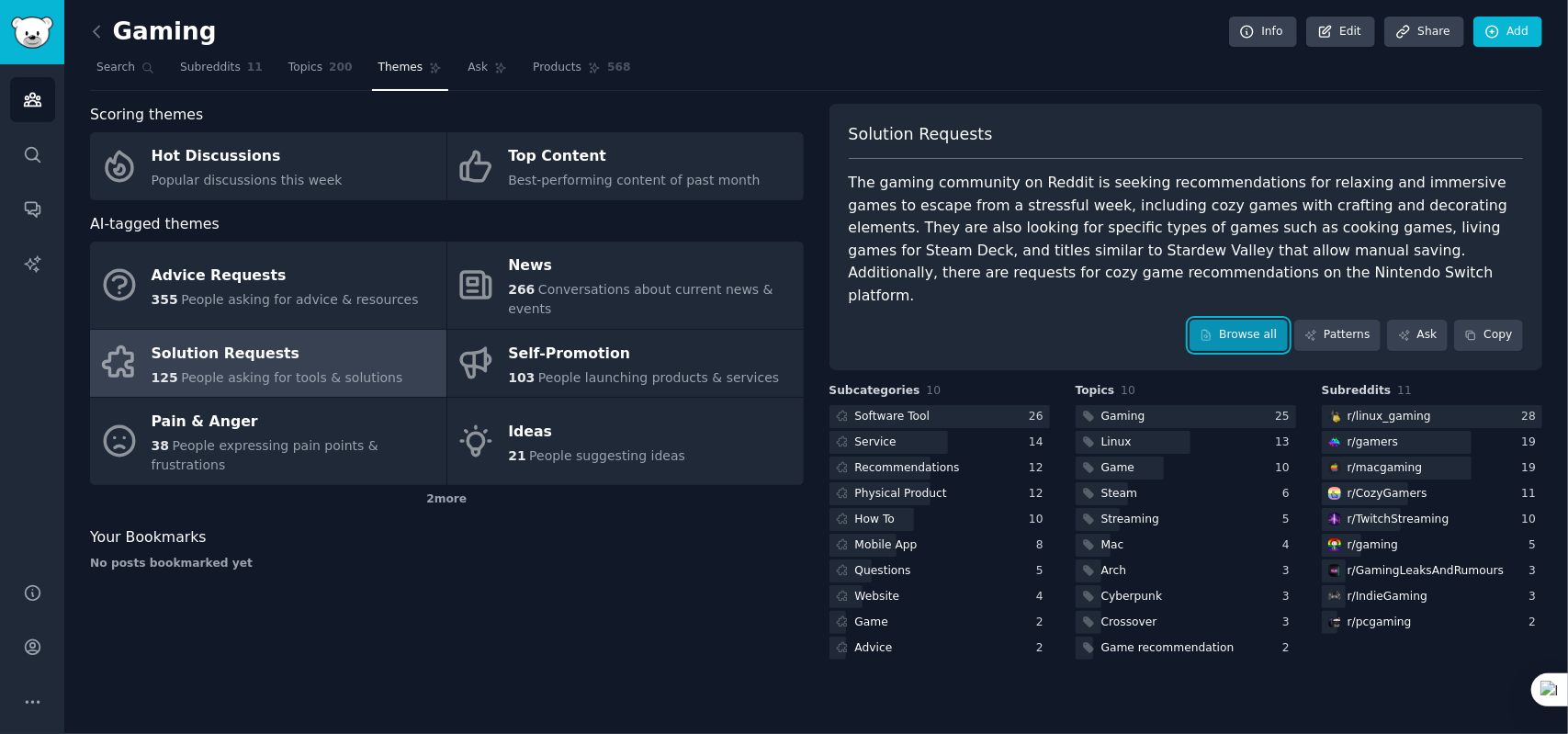
click at [1025, 320] on link "Browse all" at bounding box center [1239, 335] width 99 height 31
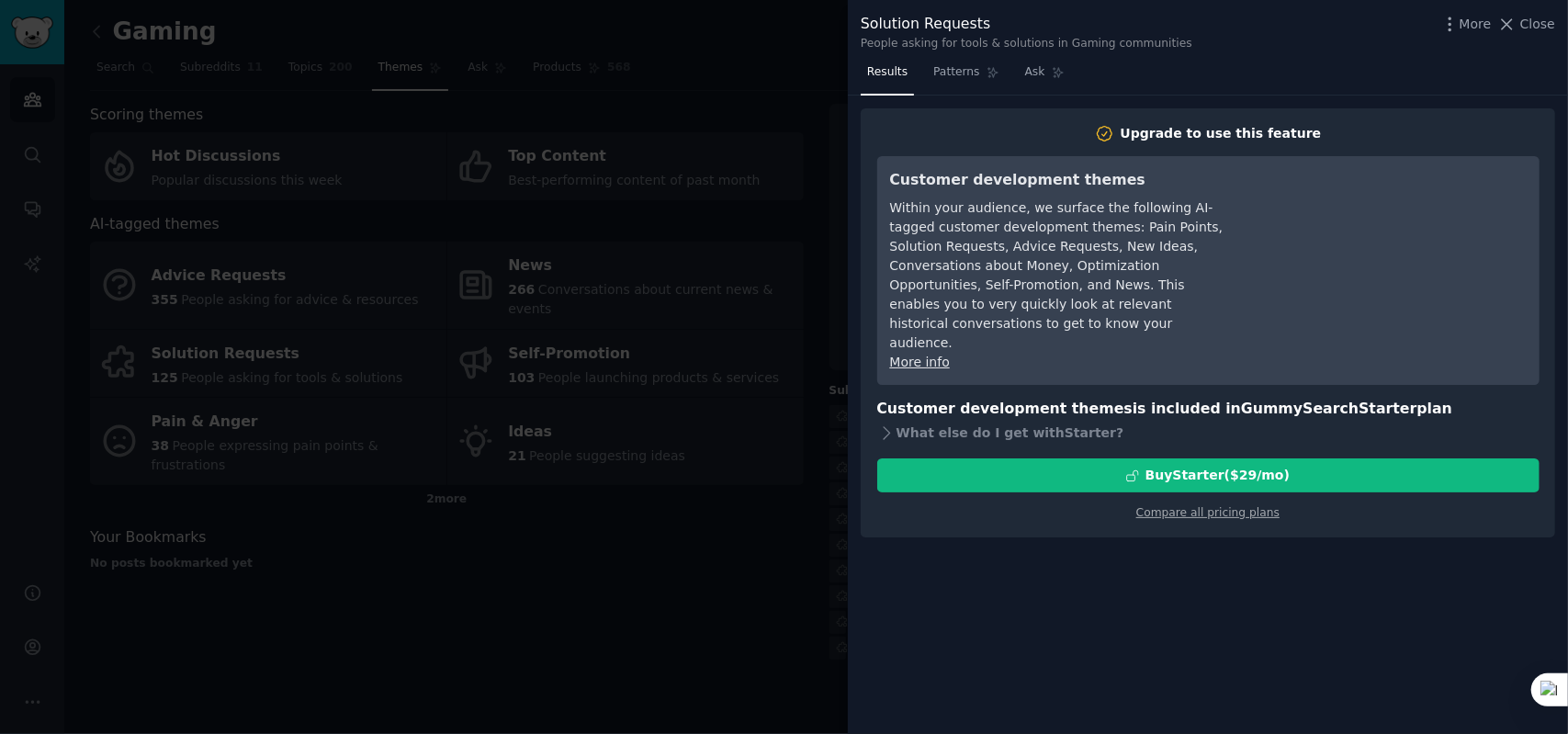
click at [1025, 29] on span "Close" at bounding box center [1537, 24] width 35 height 20
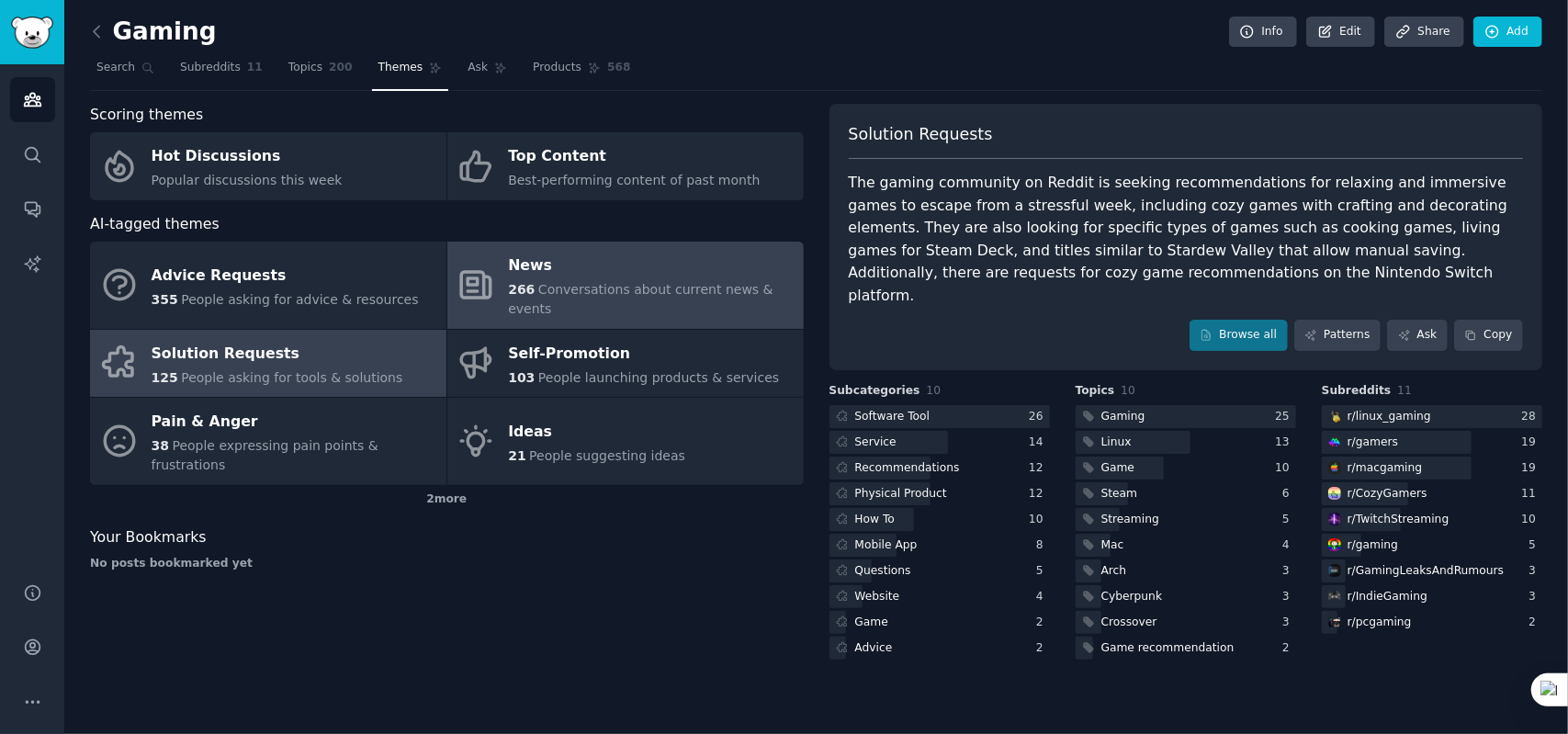
click at [703, 268] on div "News" at bounding box center [650, 266] width 285 height 29
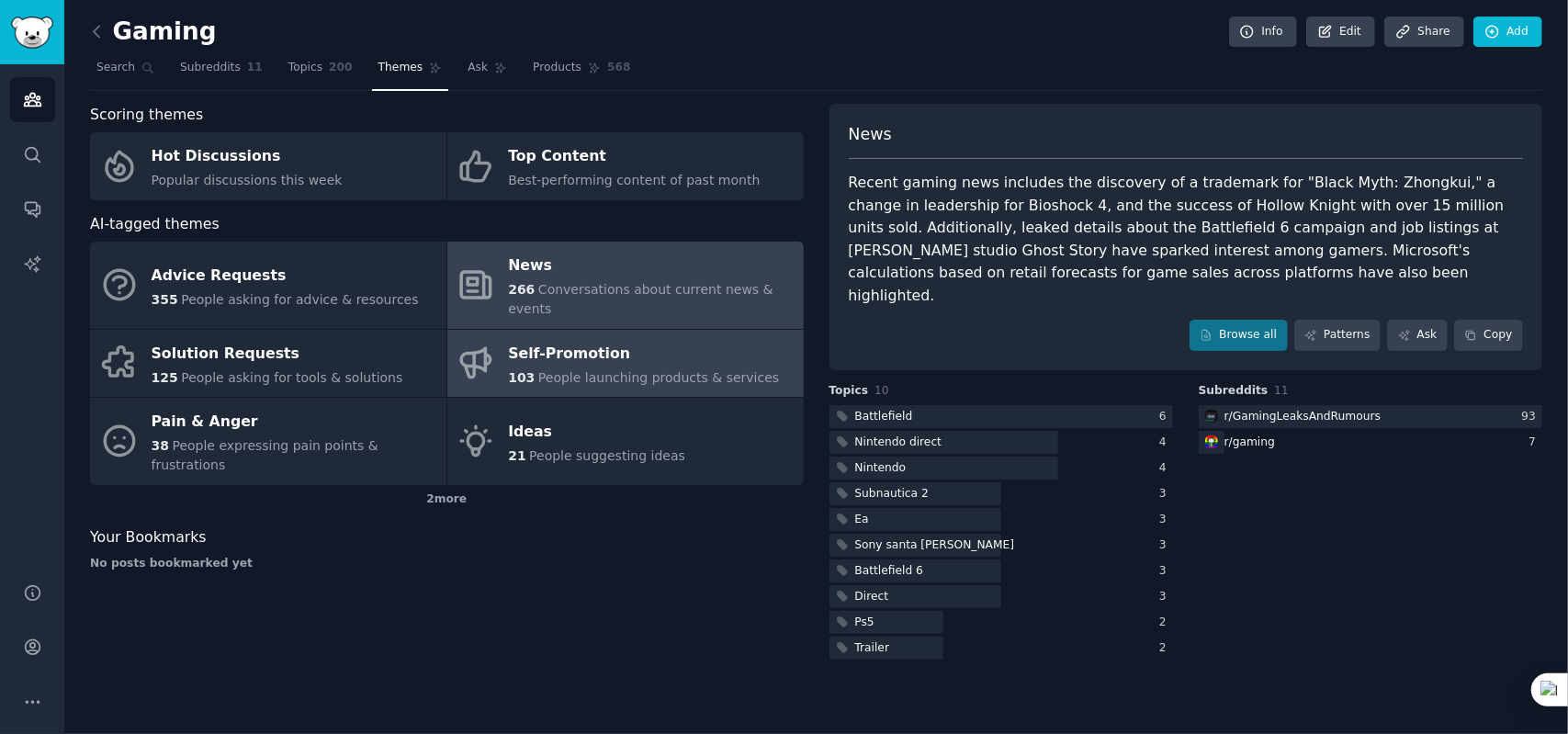
click at [649, 339] on div "Self-Promotion" at bounding box center [643, 353] width 271 height 29
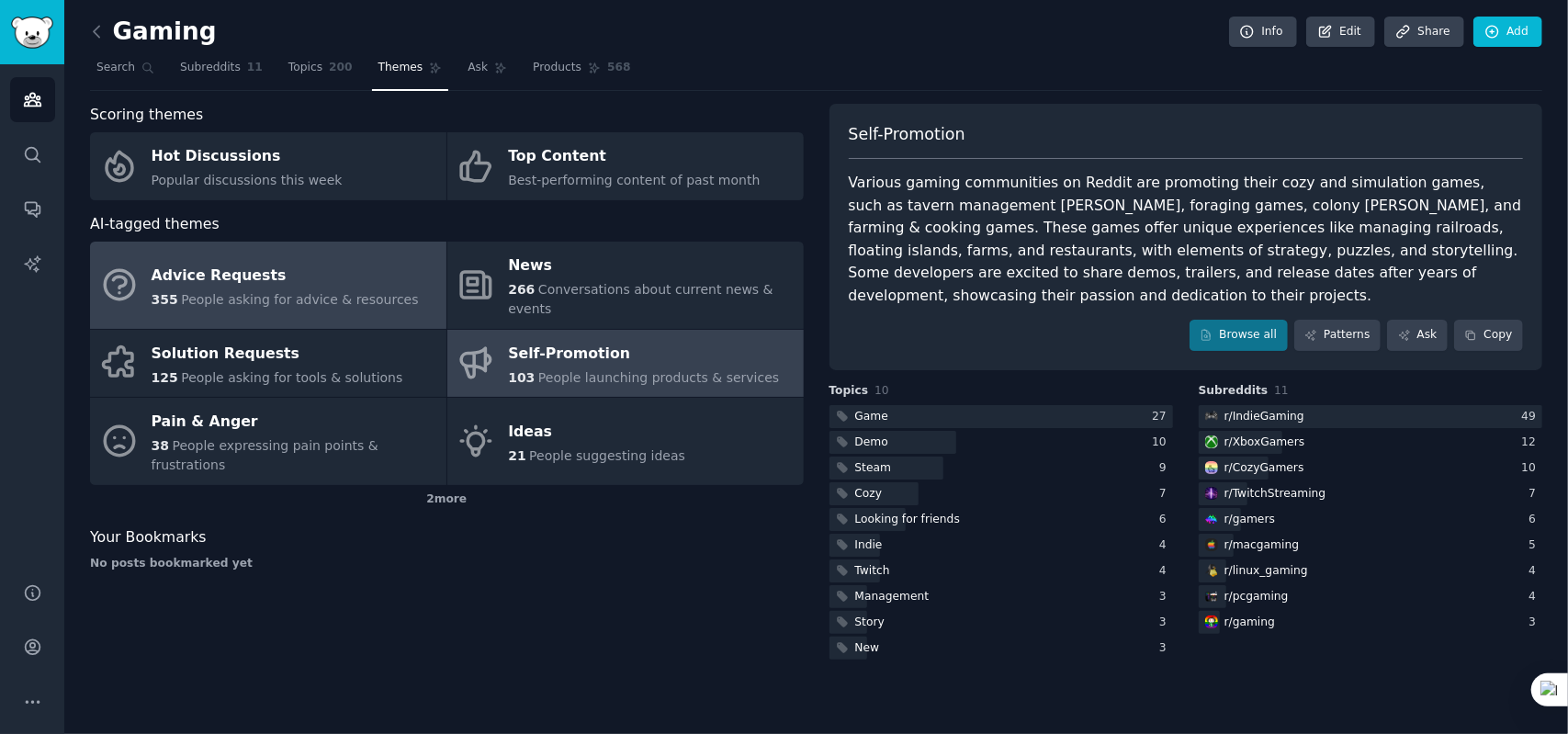
click at [445, 287] on link "Advice Requests 355 People asking for advice & resources" at bounding box center [268, 284] width 357 height 87
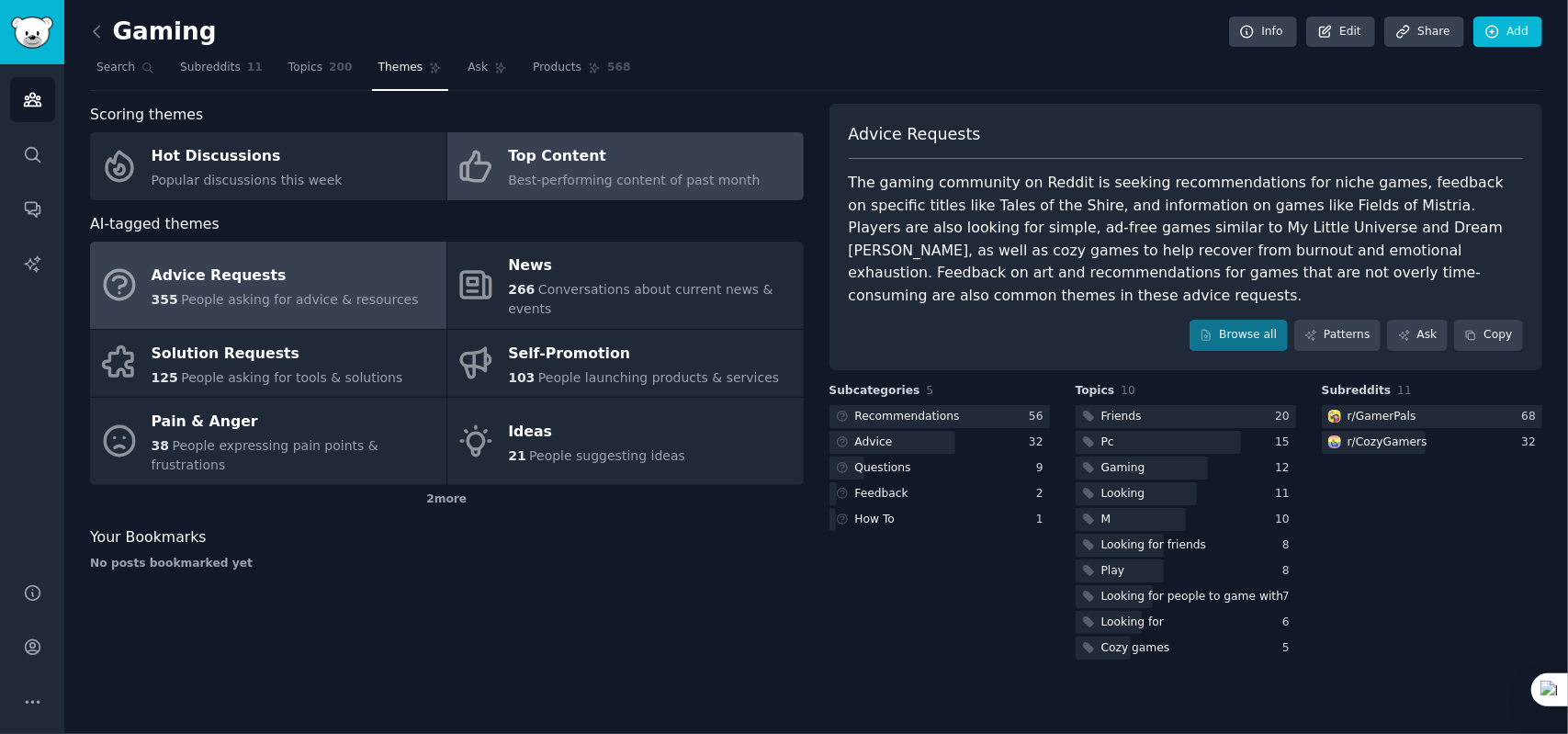
click at [660, 150] on div "Top Content" at bounding box center [633, 157] width 251 height 29
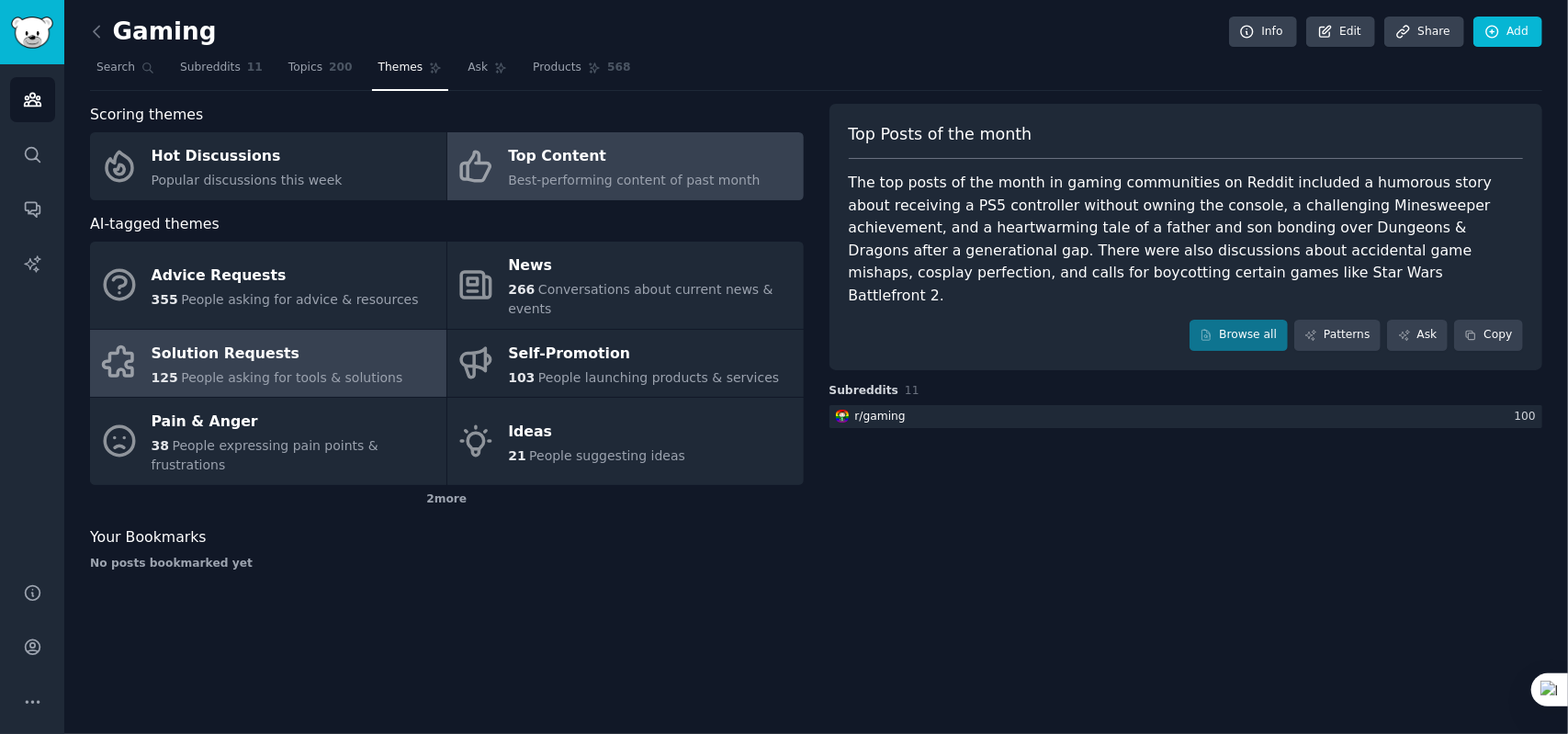
click at [260, 341] on div "Solution Requests" at bounding box center [278, 353] width 251 height 29
